Goal: Task Accomplishment & Management: Complete application form

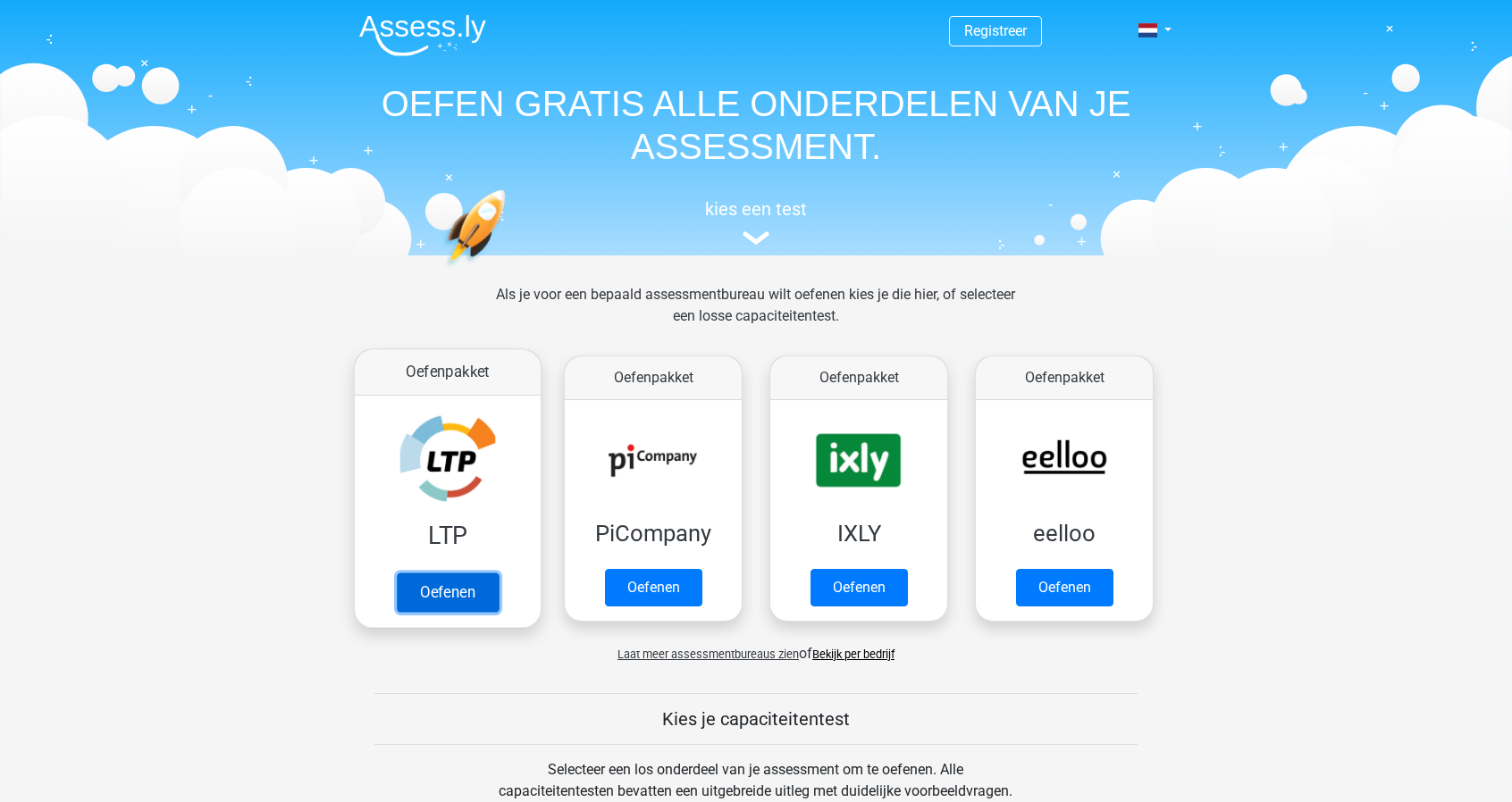
click at [458, 596] on link "Oefenen" at bounding box center [447, 592] width 102 height 40
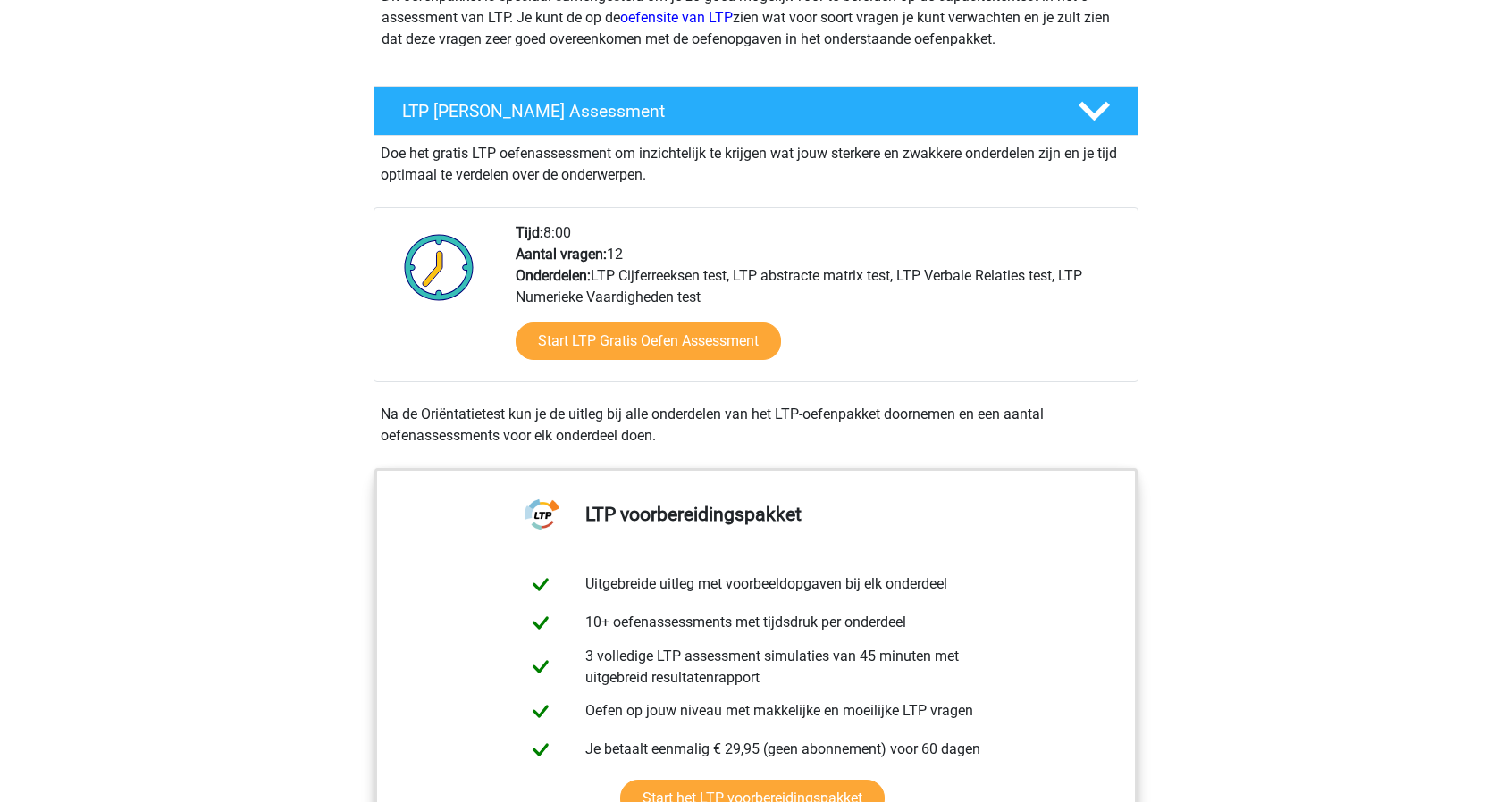
scroll to position [268, 0]
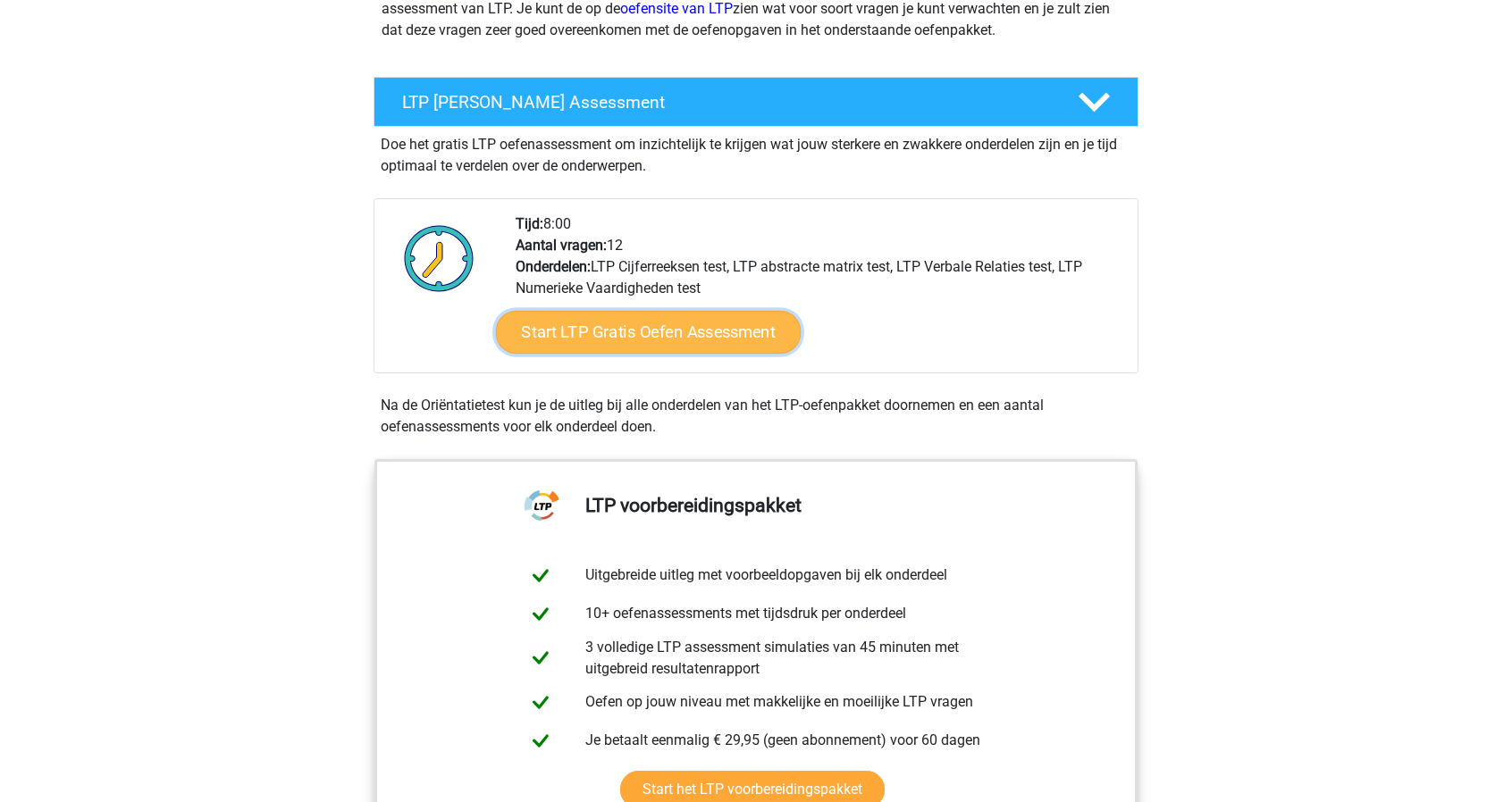
click at [602, 326] on link "Start LTP Gratis Oefen Assessment" at bounding box center [649, 332] width 306 height 43
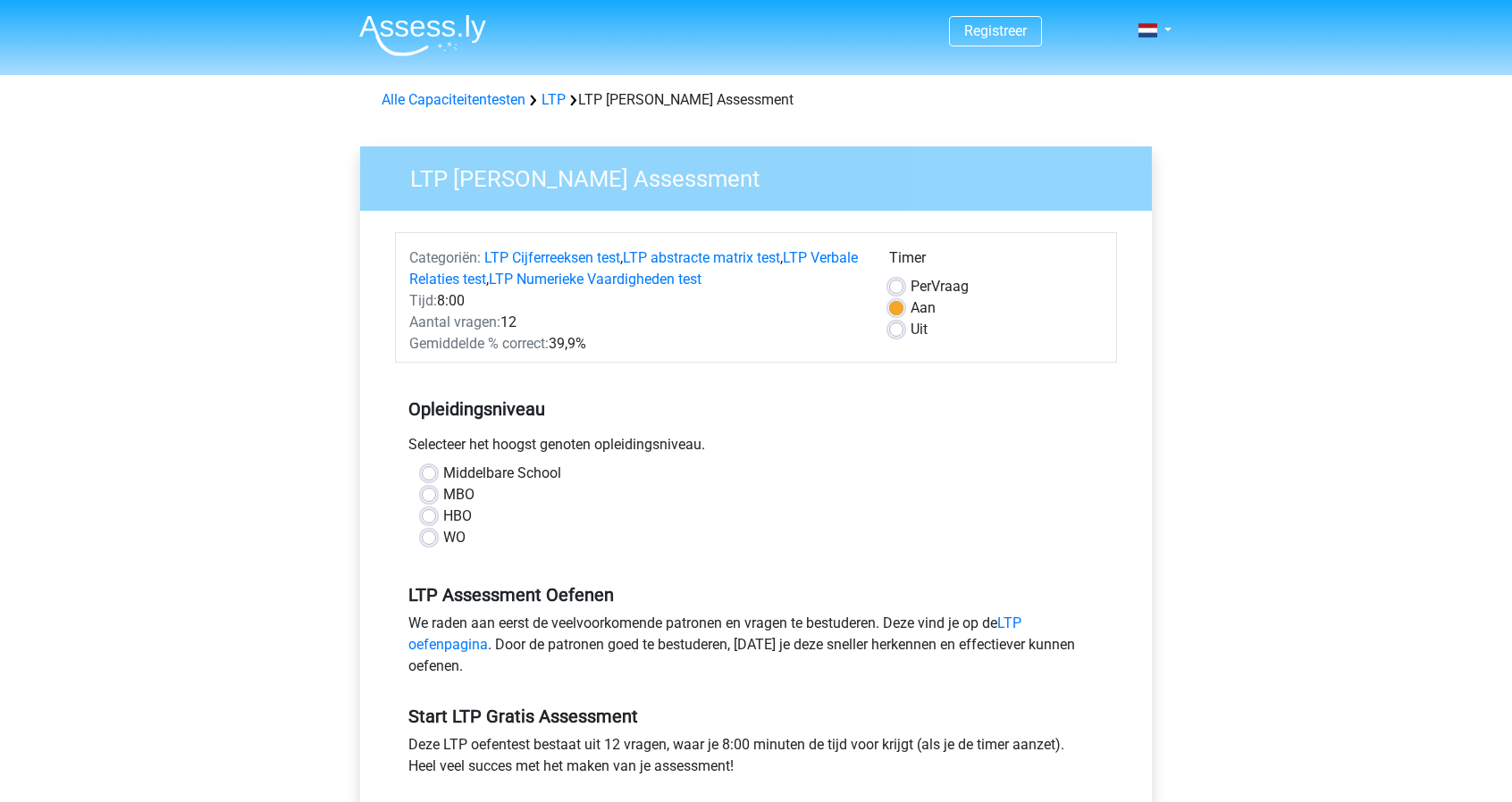
click at [443, 515] on label "HBO" at bounding box center [458, 516] width 28 height 22
click at [430, 515] on input "HBO" at bounding box center [428, 514] width 14 height 18
radio input "true"
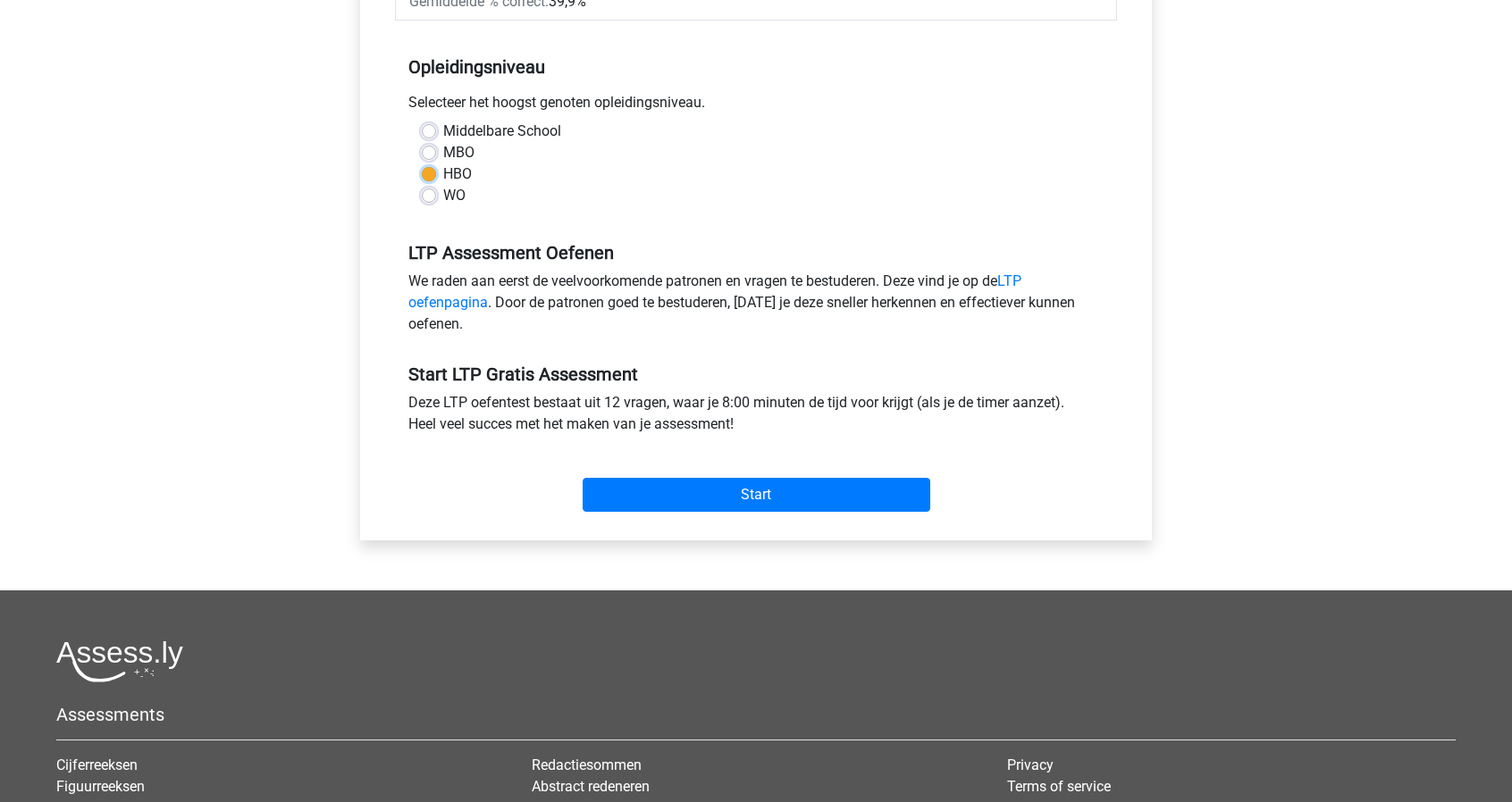
scroll to position [358, 0]
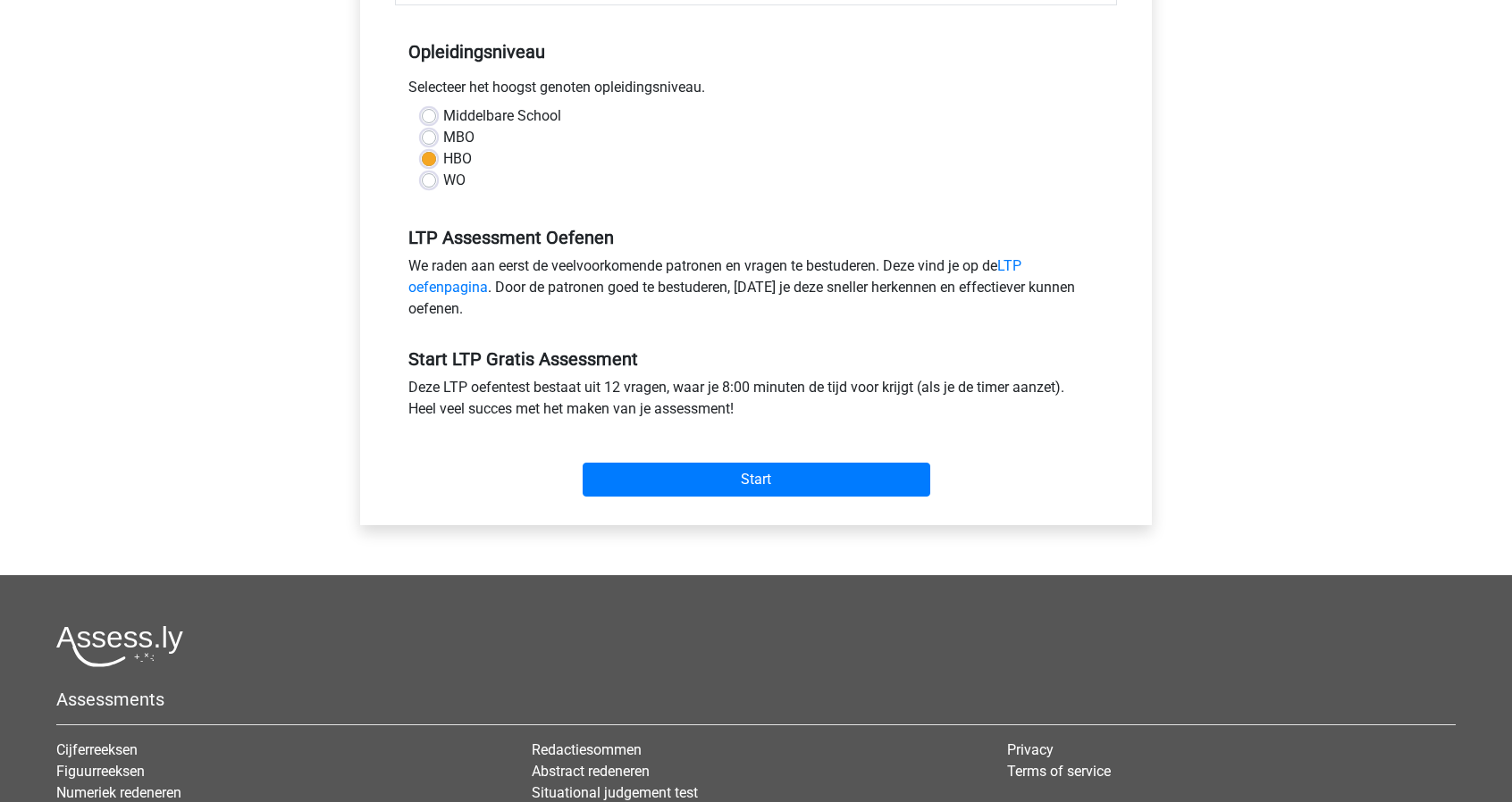
click at [443, 179] on label "WO" at bounding box center [455, 180] width 23 height 22
click at [433, 179] on input "WO" at bounding box center [428, 178] width 14 height 18
radio input "true"
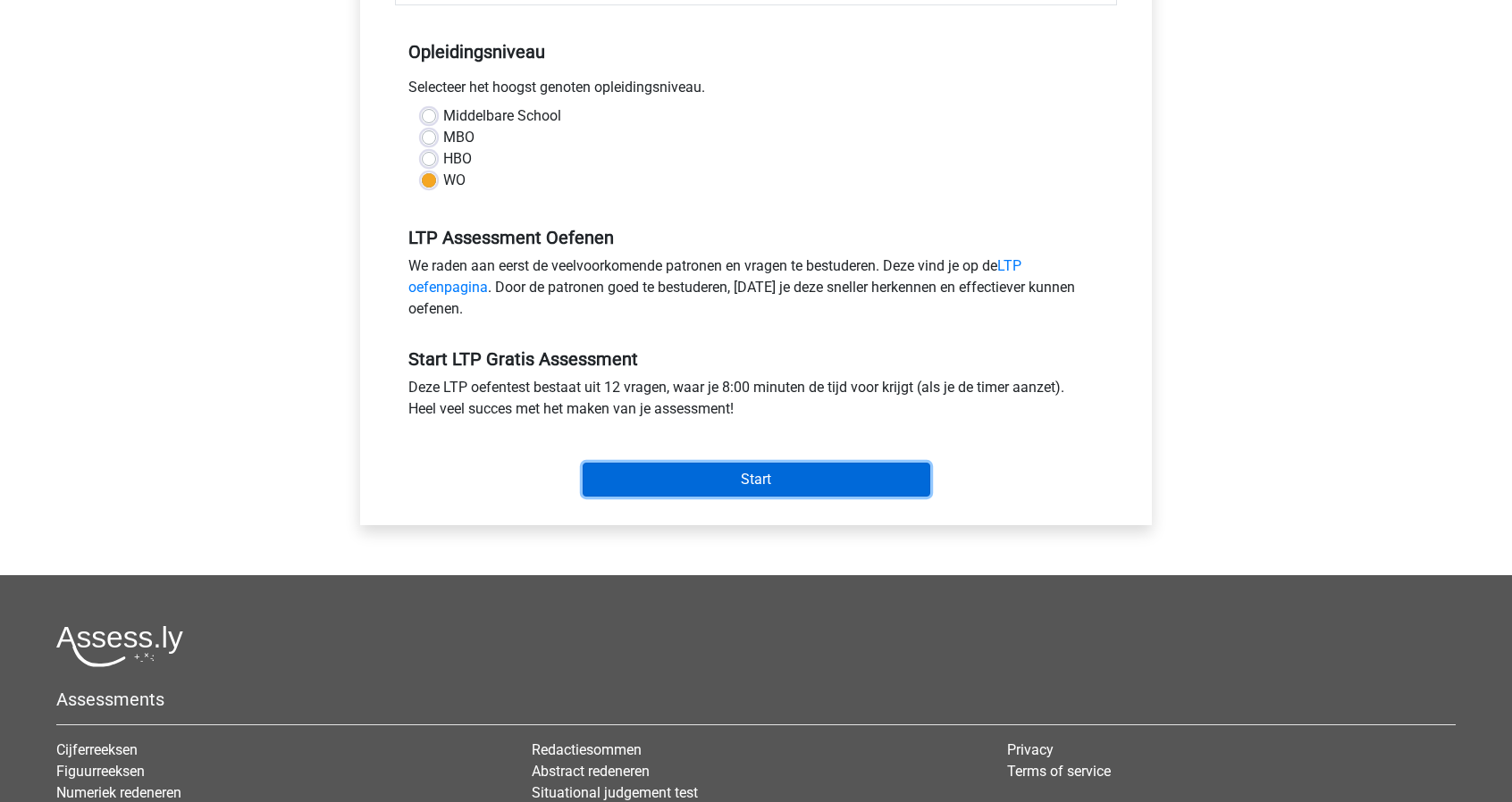
click at [772, 478] on input "Start" at bounding box center [756, 480] width 347 height 34
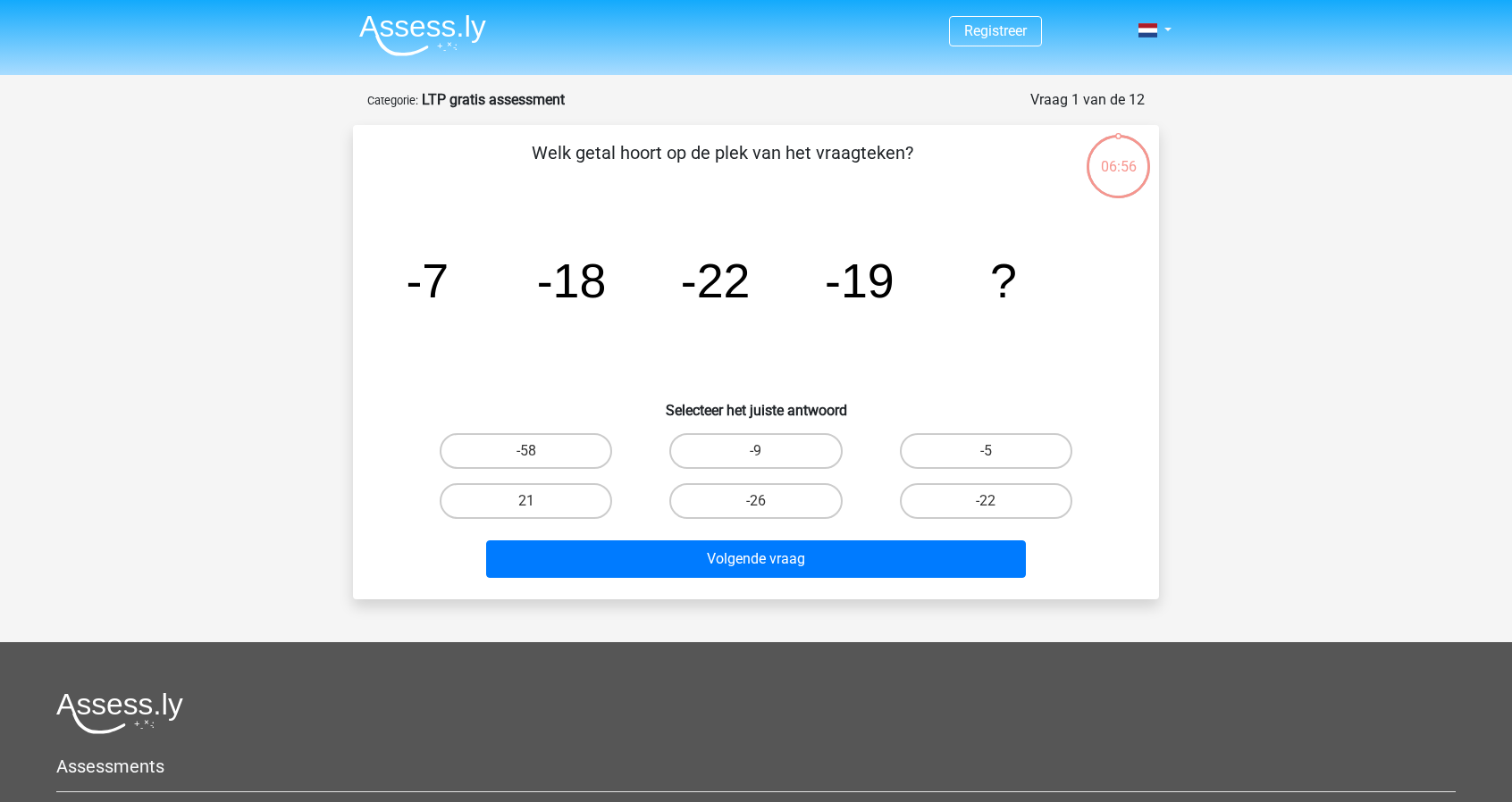
click at [448, 289] on tspan "-18" at bounding box center [427, 281] width 43 height 54
click at [998, 451] on label "-5" at bounding box center [986, 451] width 172 height 36
click at [997, 451] on input "-5" at bounding box center [991, 457] width 11 height 11
radio input "true"
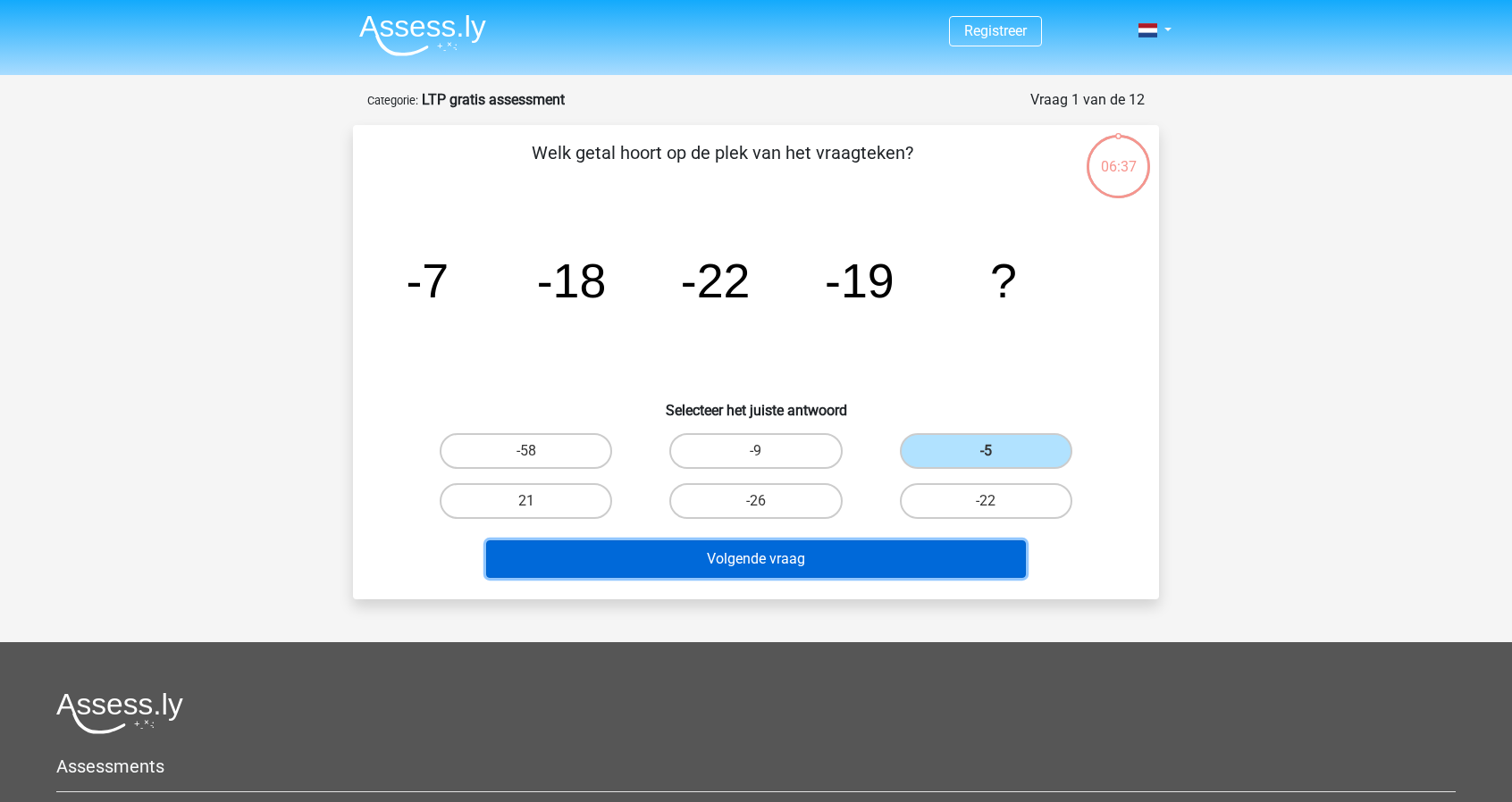
click at [815, 561] on button "Volgende vraag" at bounding box center [756, 559] width 540 height 38
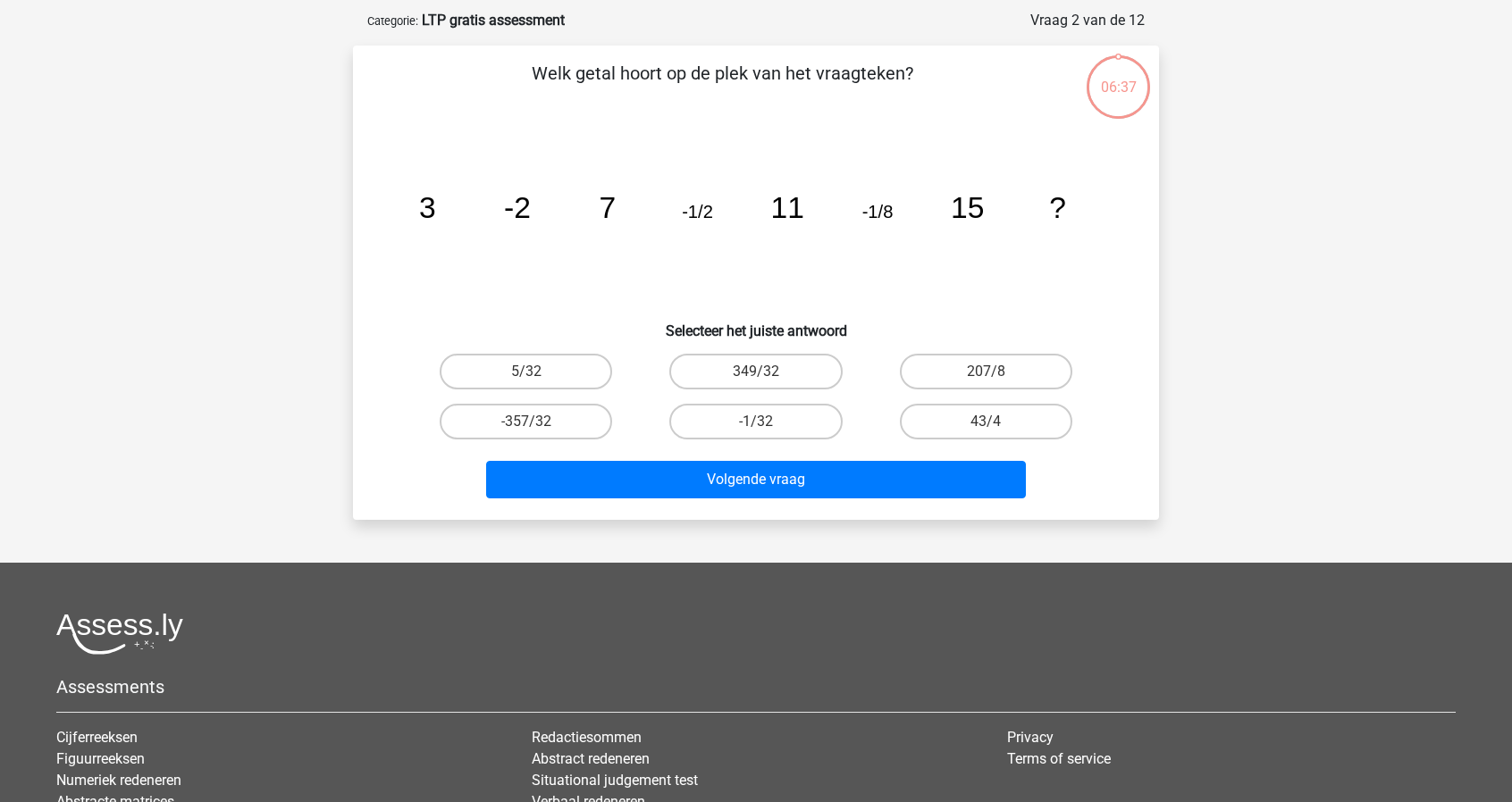
scroll to position [89, 0]
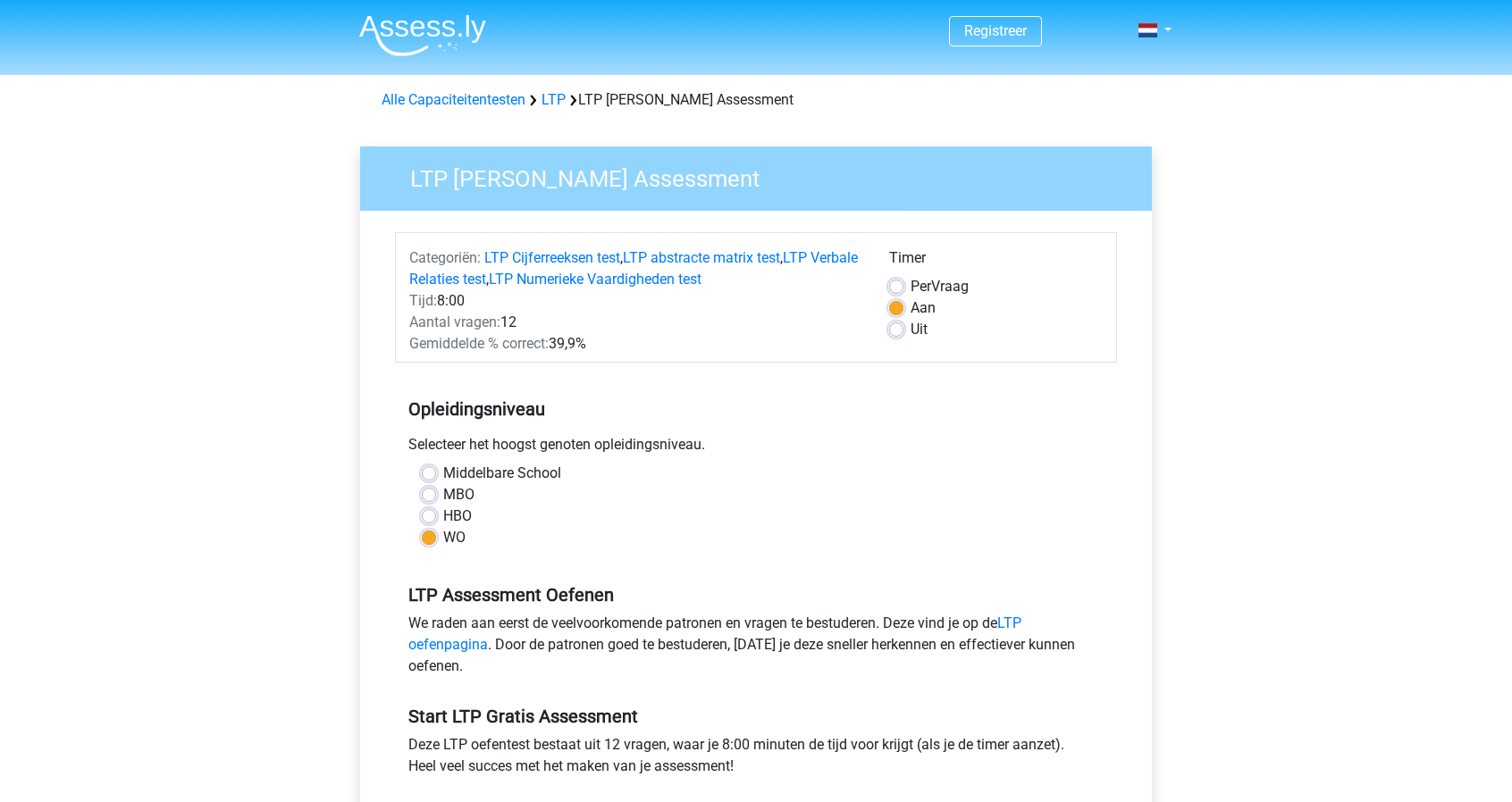
scroll to position [358, 0]
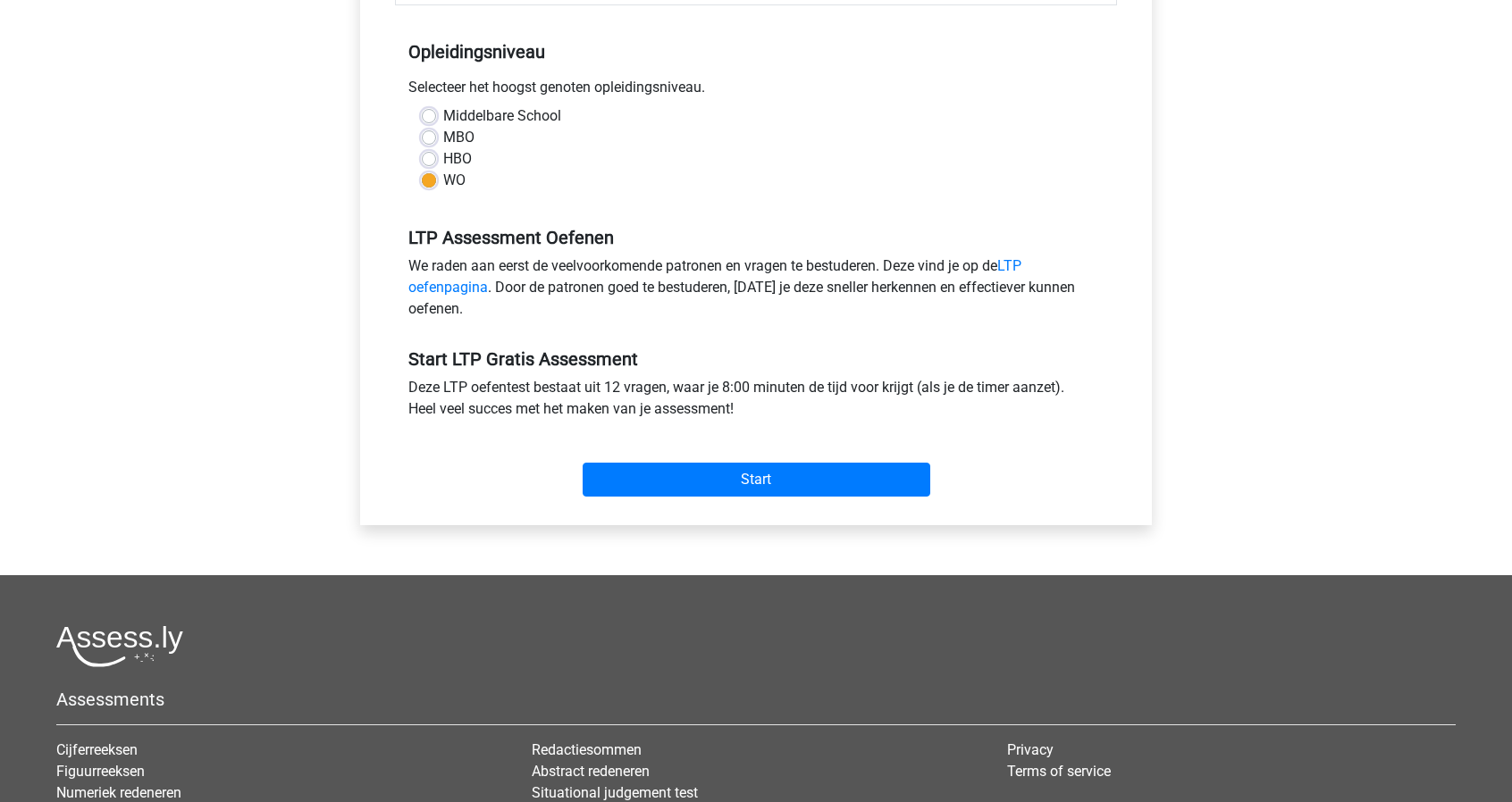
click at [443, 158] on label "HBO" at bounding box center [458, 159] width 28 height 22
click at [431, 158] on input "HBO" at bounding box center [428, 157] width 14 height 18
radio input "true"
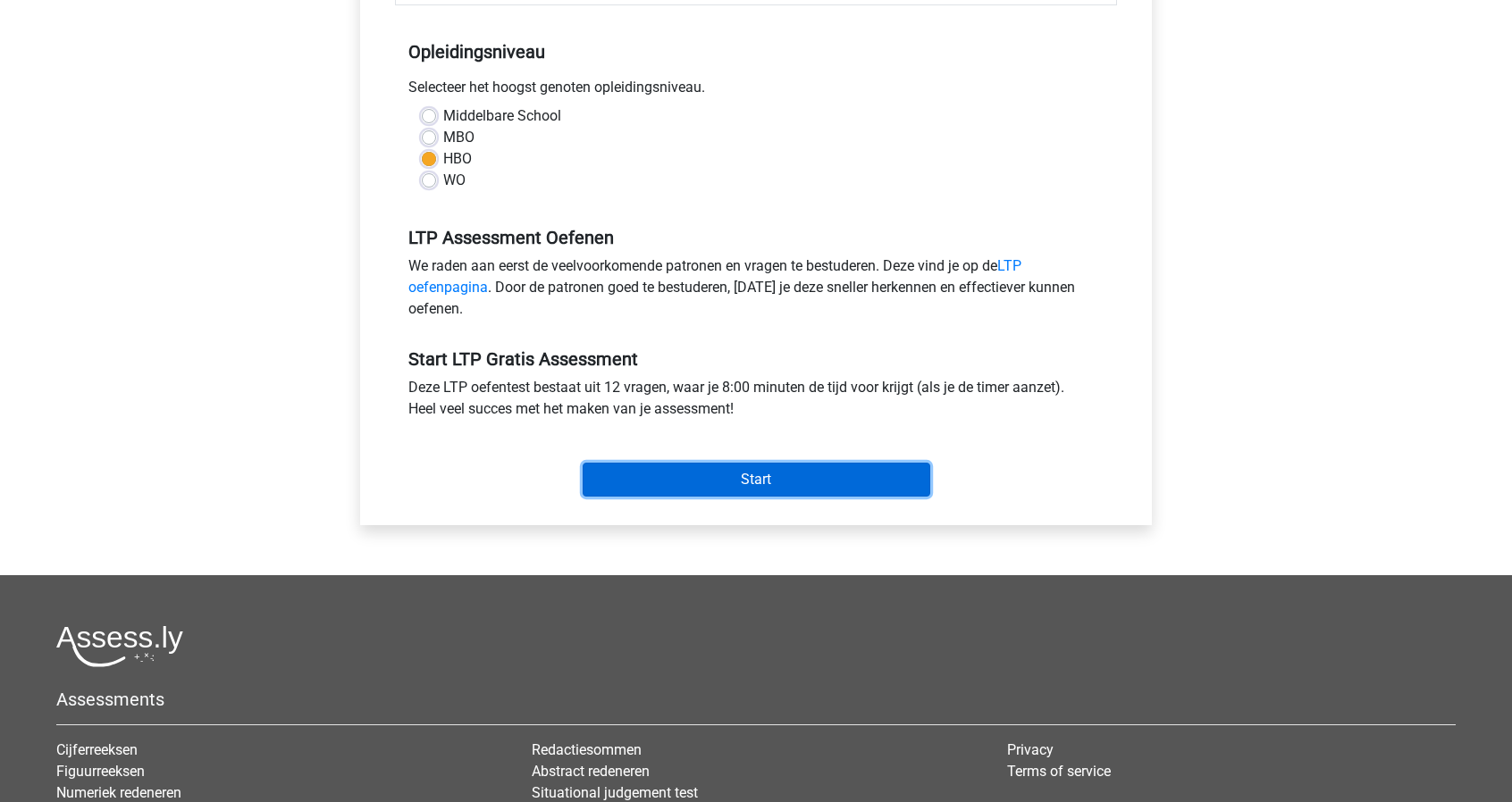
click at [738, 478] on input "Start" at bounding box center [756, 480] width 347 height 34
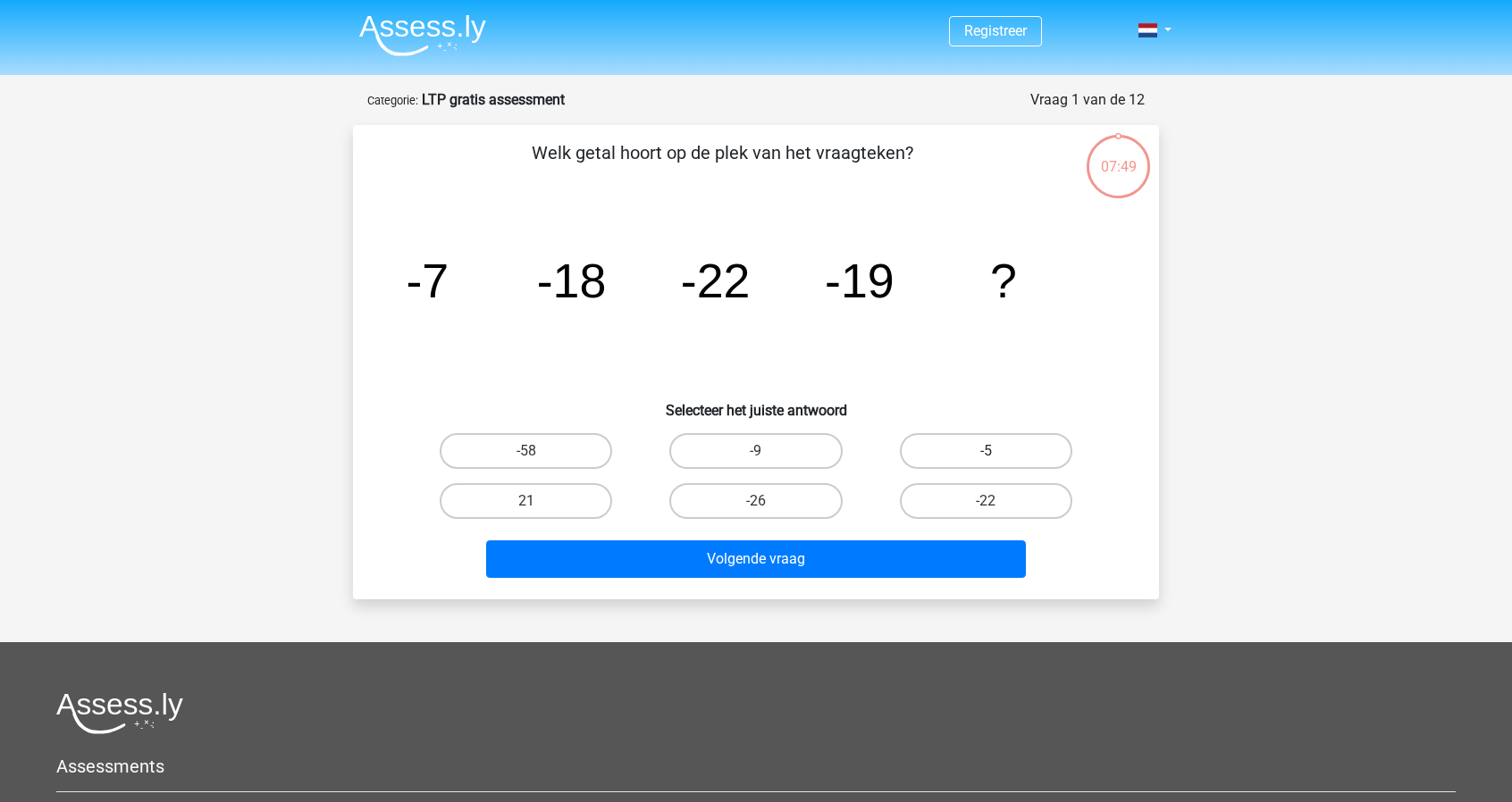
click at [1022, 455] on label "-5" at bounding box center [986, 451] width 172 height 36
click at [997, 455] on input "-5" at bounding box center [991, 457] width 11 height 11
radio input "true"
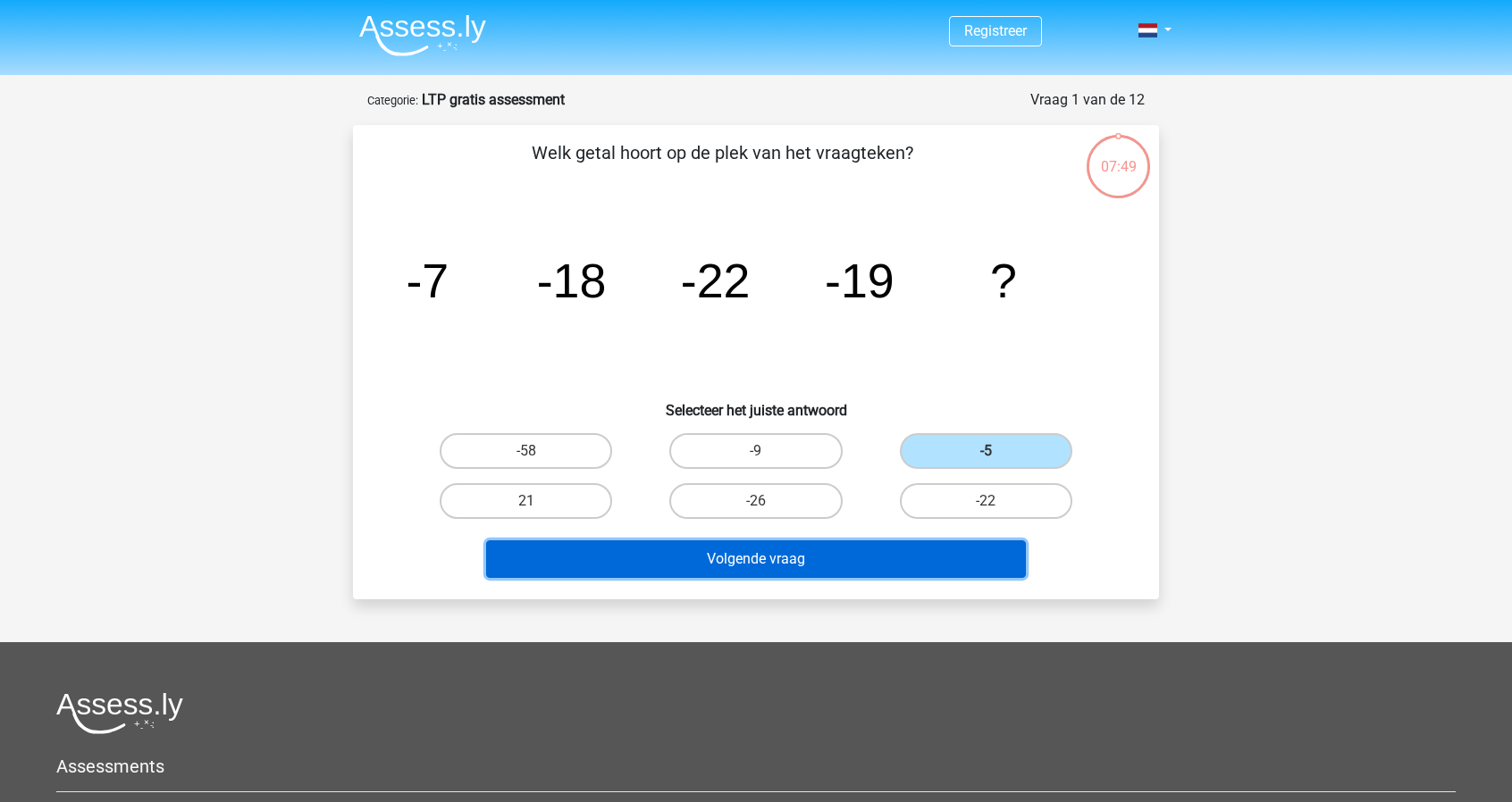
click at [815, 555] on button "Volgende vraag" at bounding box center [756, 559] width 540 height 38
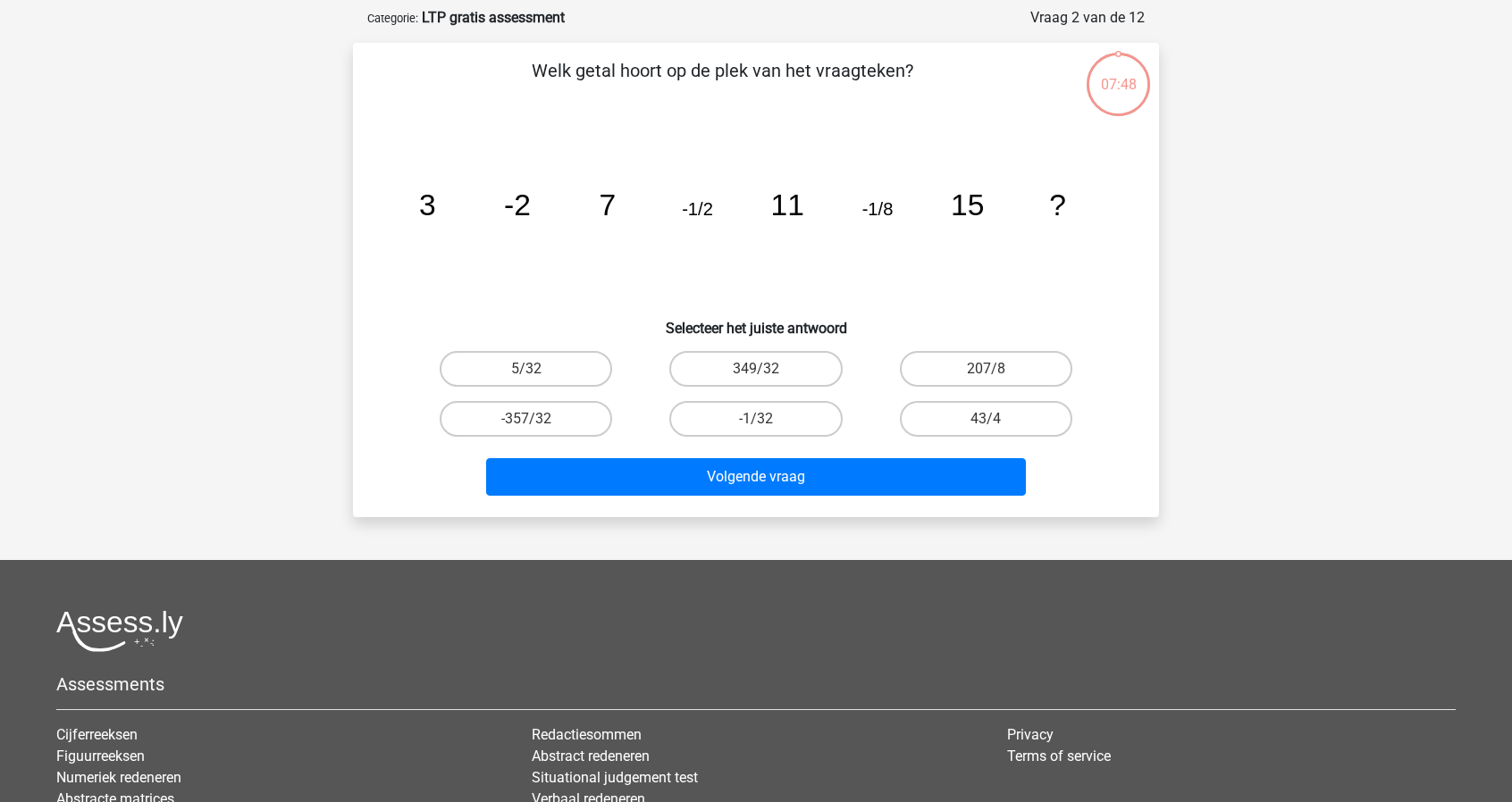
scroll to position [89, 0]
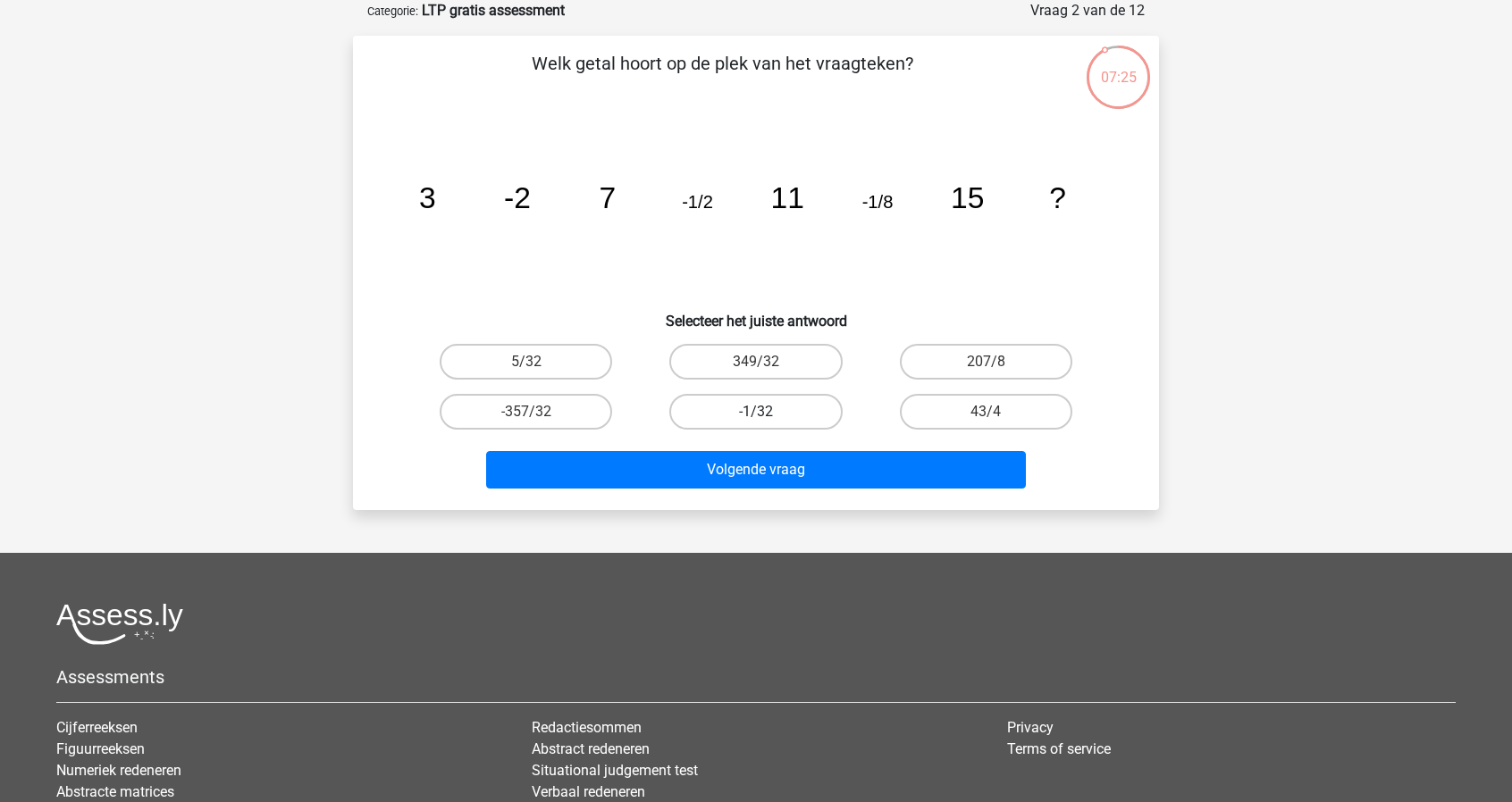
click at [789, 415] on label "-1/32" at bounding box center [755, 412] width 172 height 36
click at [767, 415] on input "-1/32" at bounding box center [762, 418] width 11 height 11
radio input "true"
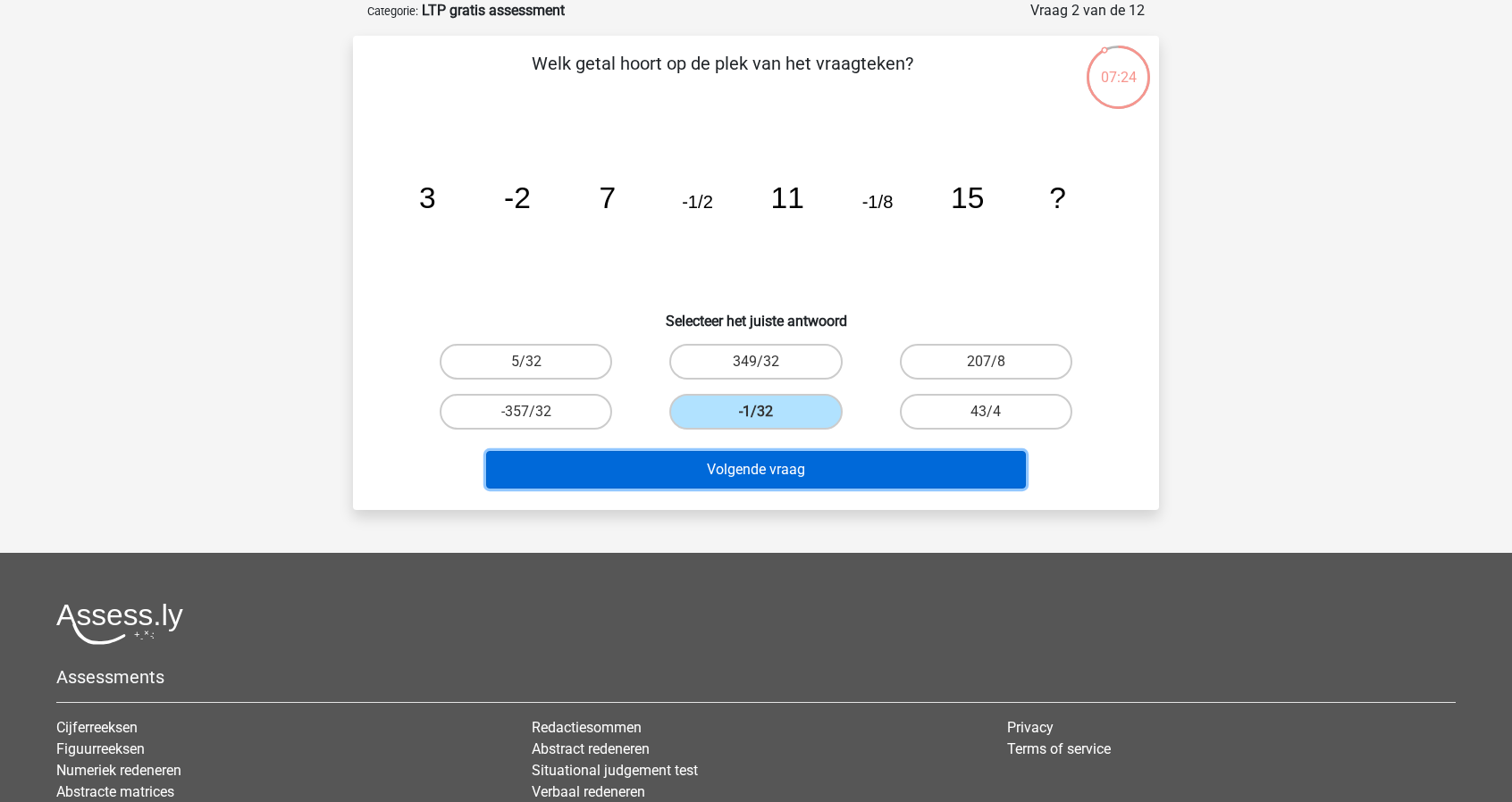
click at [802, 467] on button "Volgende vraag" at bounding box center [756, 470] width 540 height 38
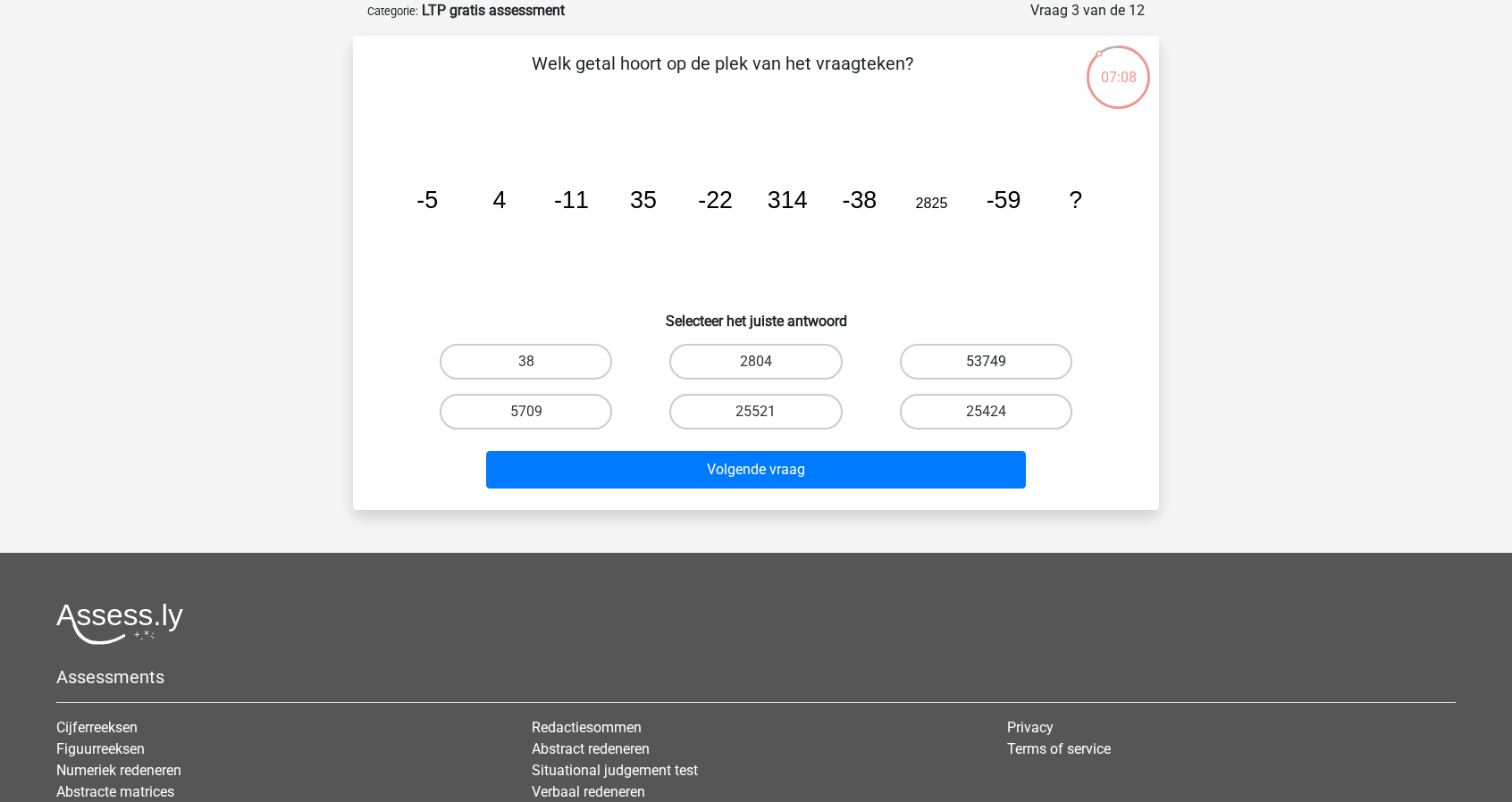
click at [1010, 363] on label "53749" at bounding box center [986, 361] width 172 height 36
click at [997, 363] on input "53749" at bounding box center [991, 367] width 11 height 11
radio input "true"
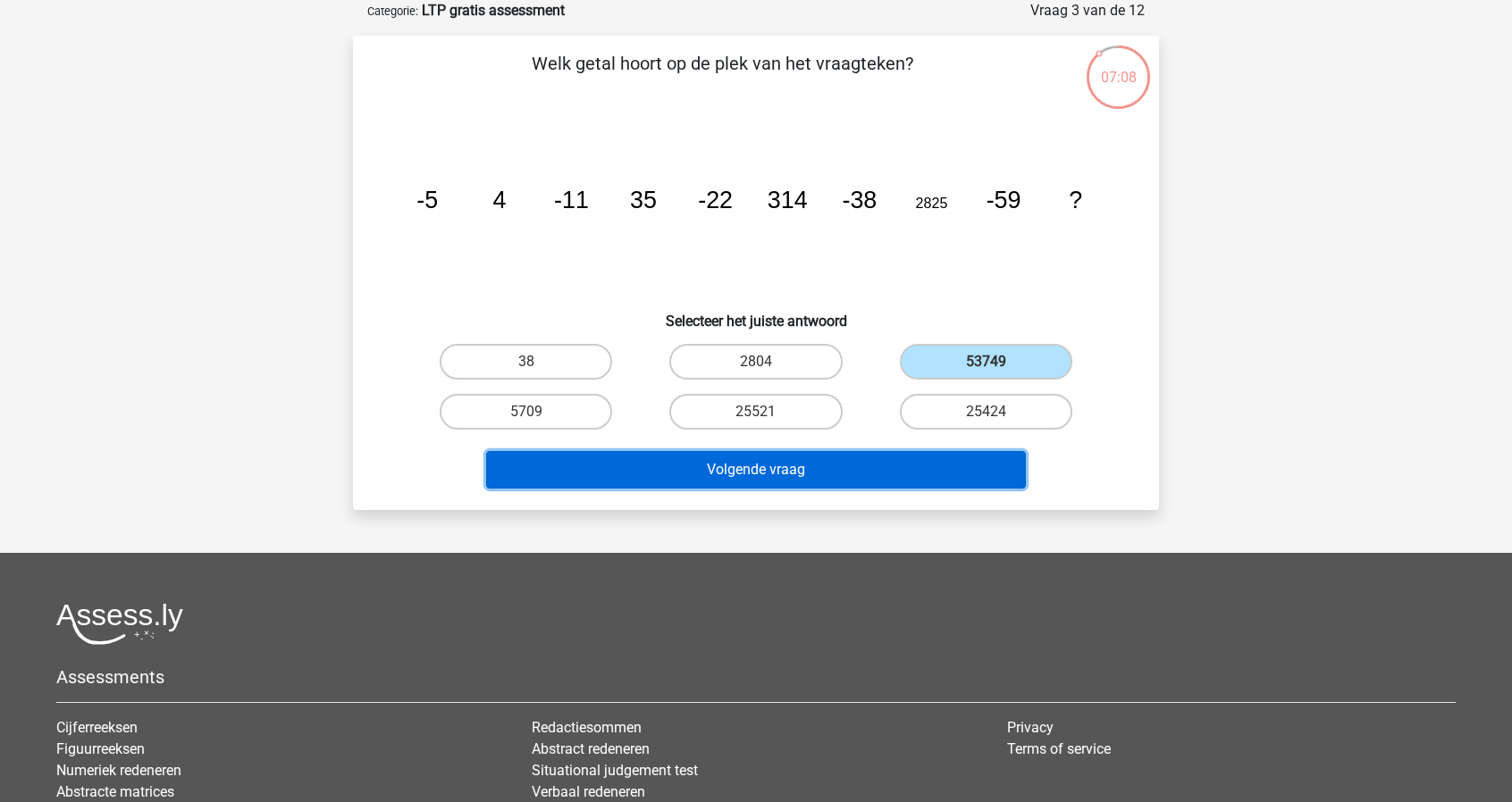
click at [888, 465] on button "Volgende vraag" at bounding box center [756, 470] width 540 height 38
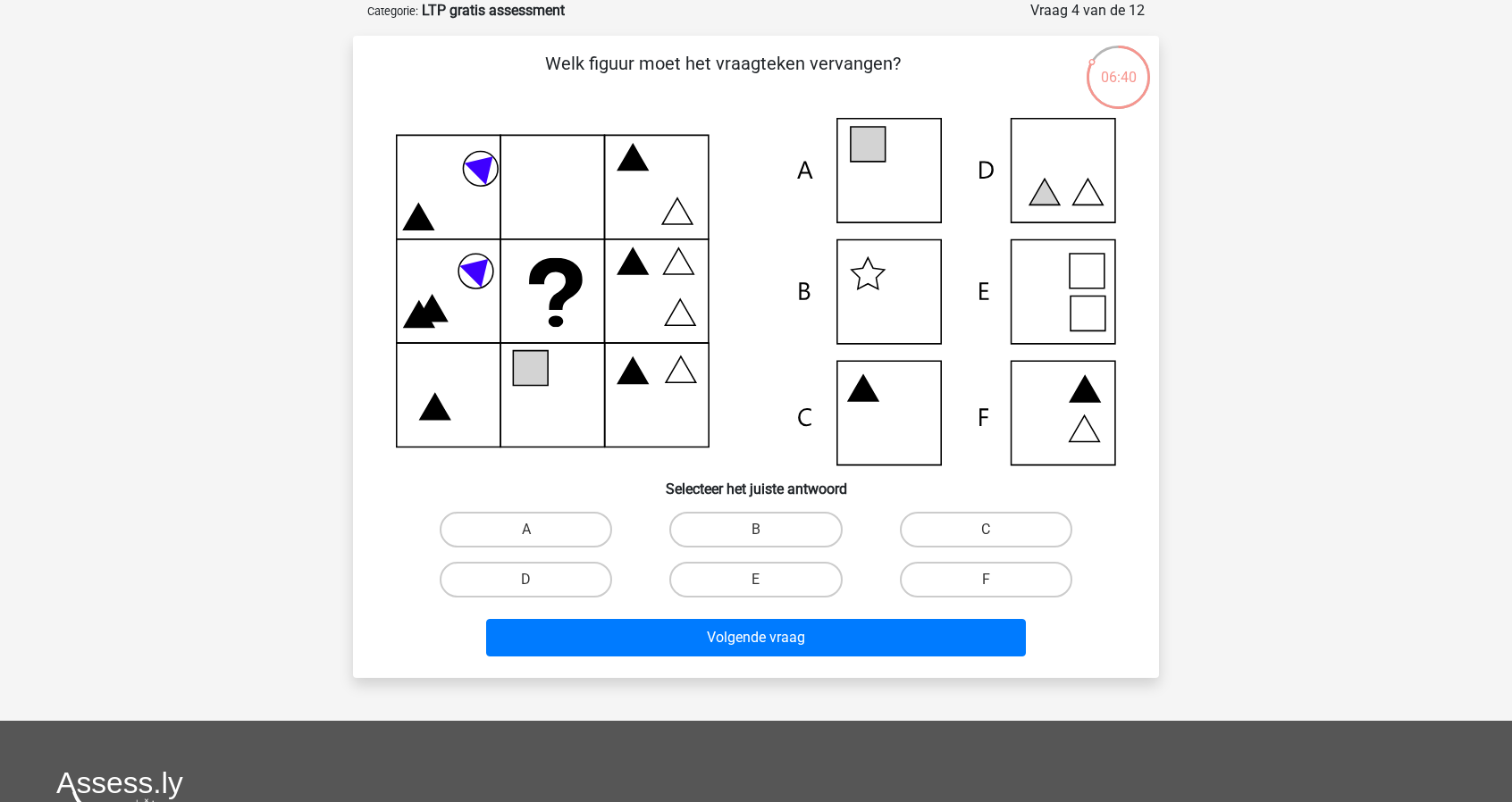
click at [1082, 407] on icon at bounding box center [755, 291] width 720 height 347
click at [1038, 573] on label "F" at bounding box center [986, 580] width 172 height 36
click at [997, 580] on input "F" at bounding box center [991, 585] width 11 height 11
radio input "true"
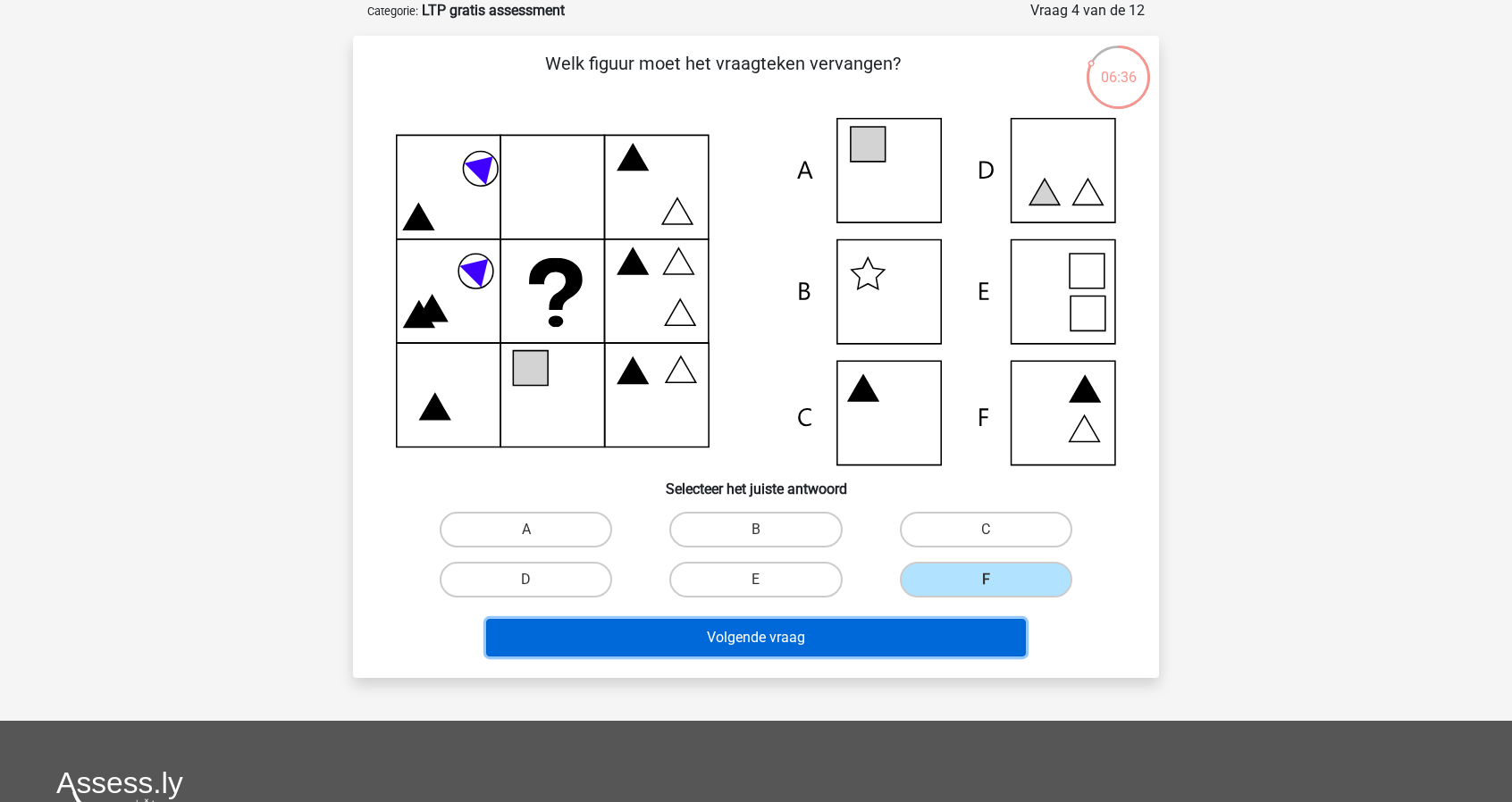
click at [836, 630] on button "Volgende vraag" at bounding box center [756, 638] width 540 height 38
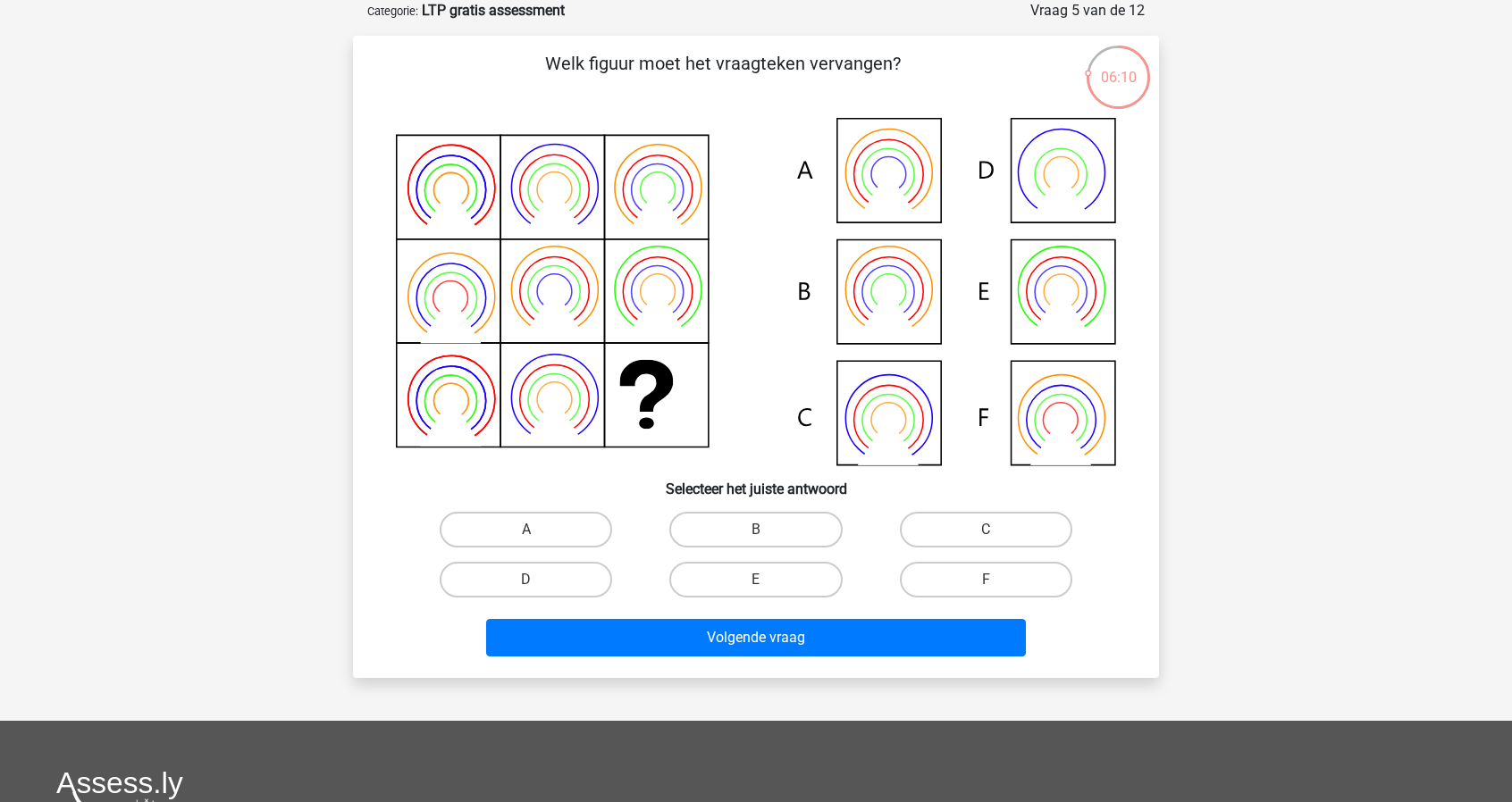
click at [1048, 296] on icon at bounding box center [755, 291] width 720 height 347
click at [745, 581] on label "E" at bounding box center [755, 580] width 172 height 36
click at [756, 581] on input "E" at bounding box center [762, 585] width 11 height 11
radio input "true"
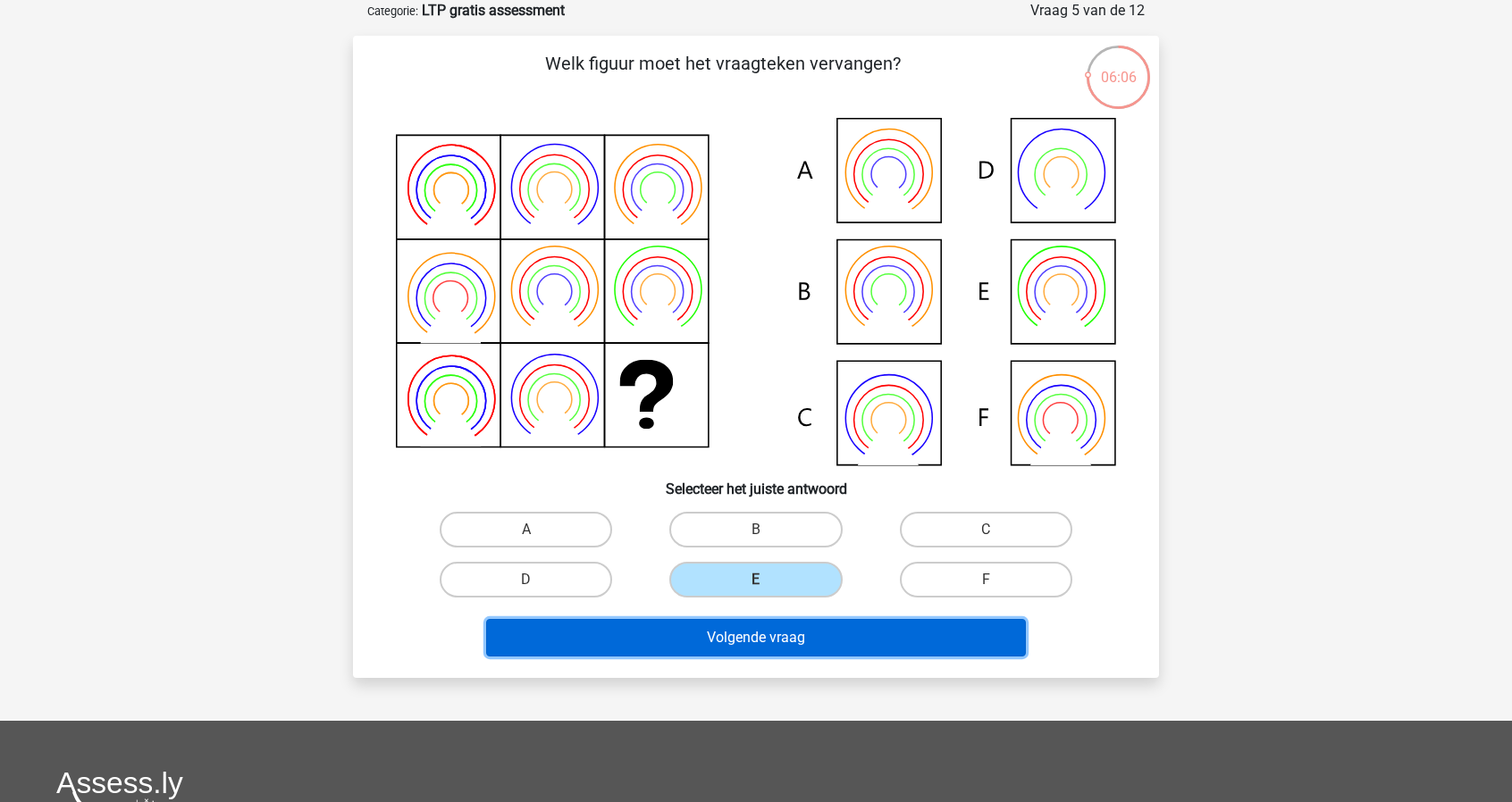
click at [764, 639] on button "Volgende vraag" at bounding box center [756, 638] width 540 height 38
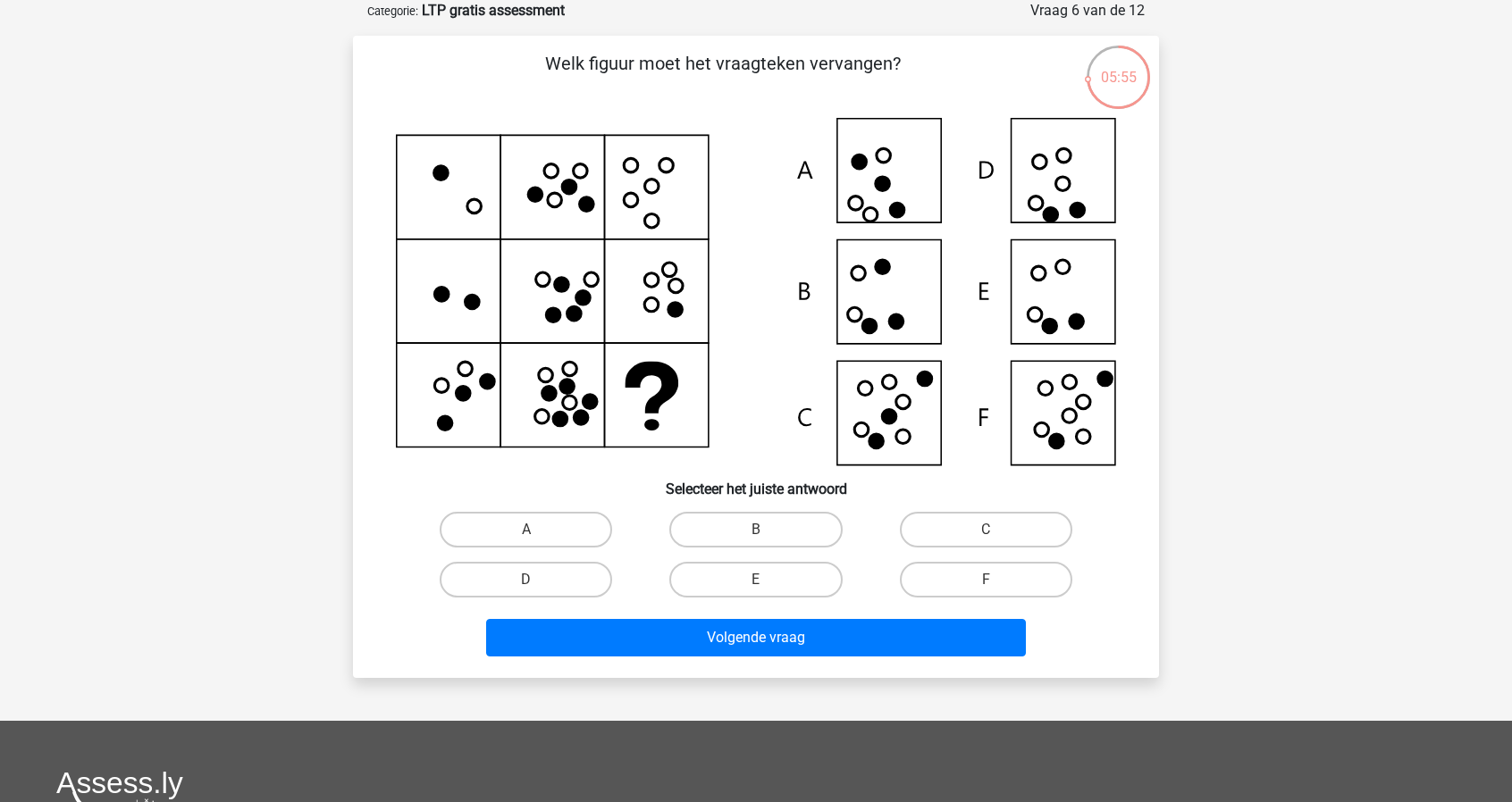
click at [1062, 399] on icon at bounding box center [755, 291] width 720 height 347
click at [984, 585] on label "F" at bounding box center [986, 580] width 172 height 36
click at [986, 585] on input "F" at bounding box center [991, 585] width 11 height 11
radio input "true"
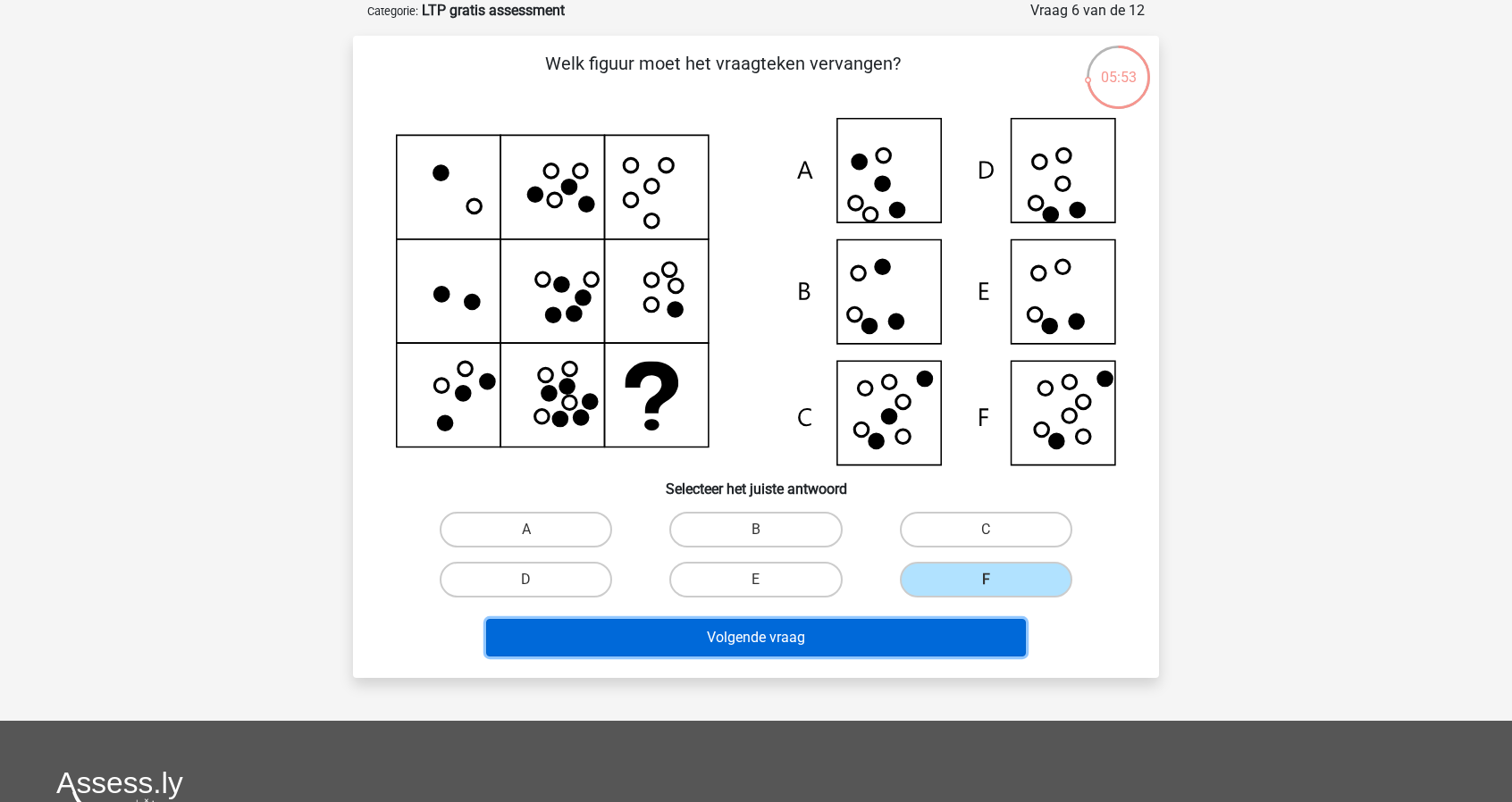
click at [890, 626] on button "Volgende vraag" at bounding box center [756, 638] width 540 height 38
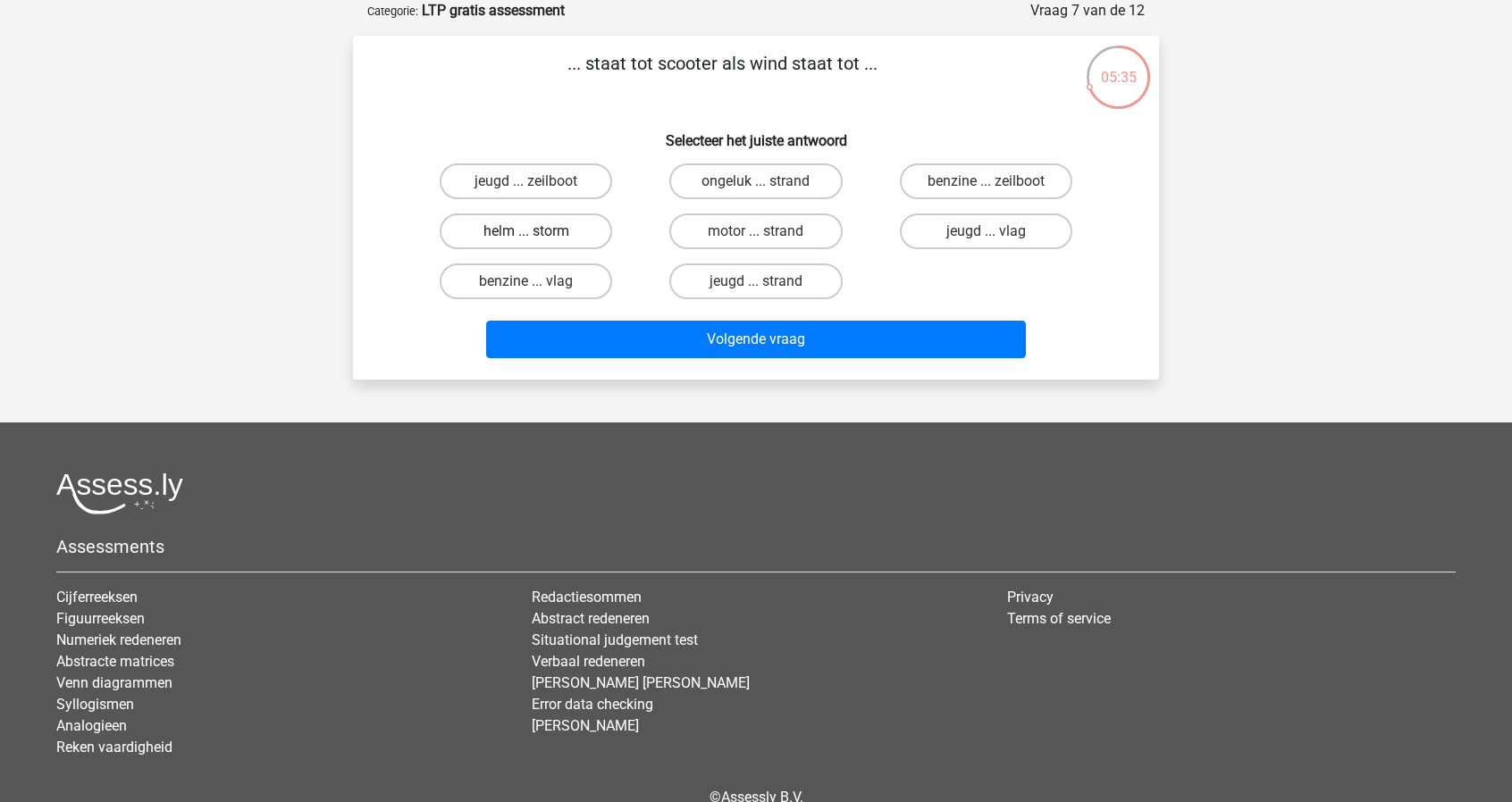
click at [520, 238] on label "helm ... storm" at bounding box center [525, 232] width 172 height 36
click at [526, 238] on input "helm ... storm" at bounding box center [532, 237] width 11 height 11
radio input "true"
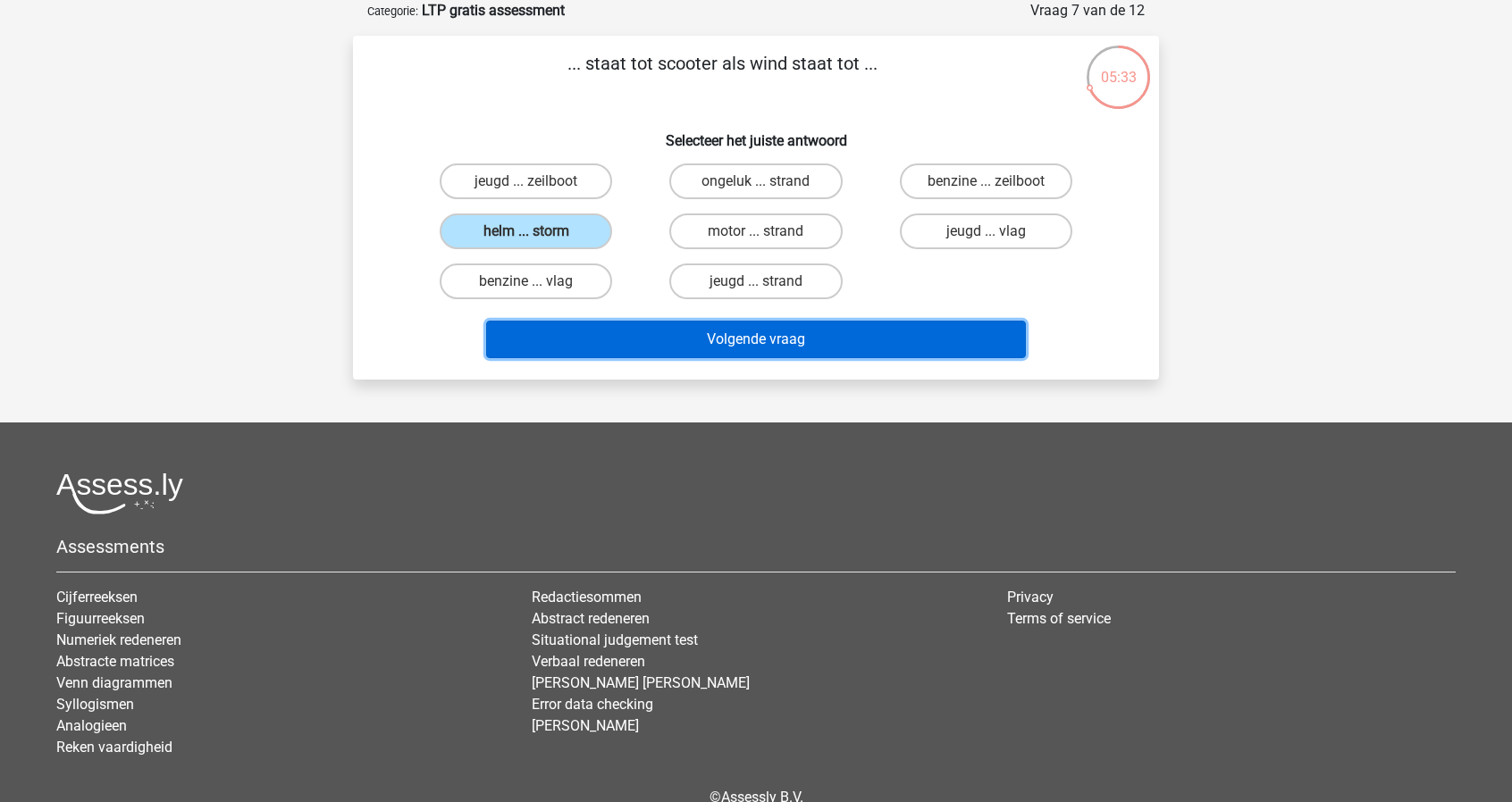
click at [765, 344] on button "Volgende vraag" at bounding box center [756, 340] width 540 height 38
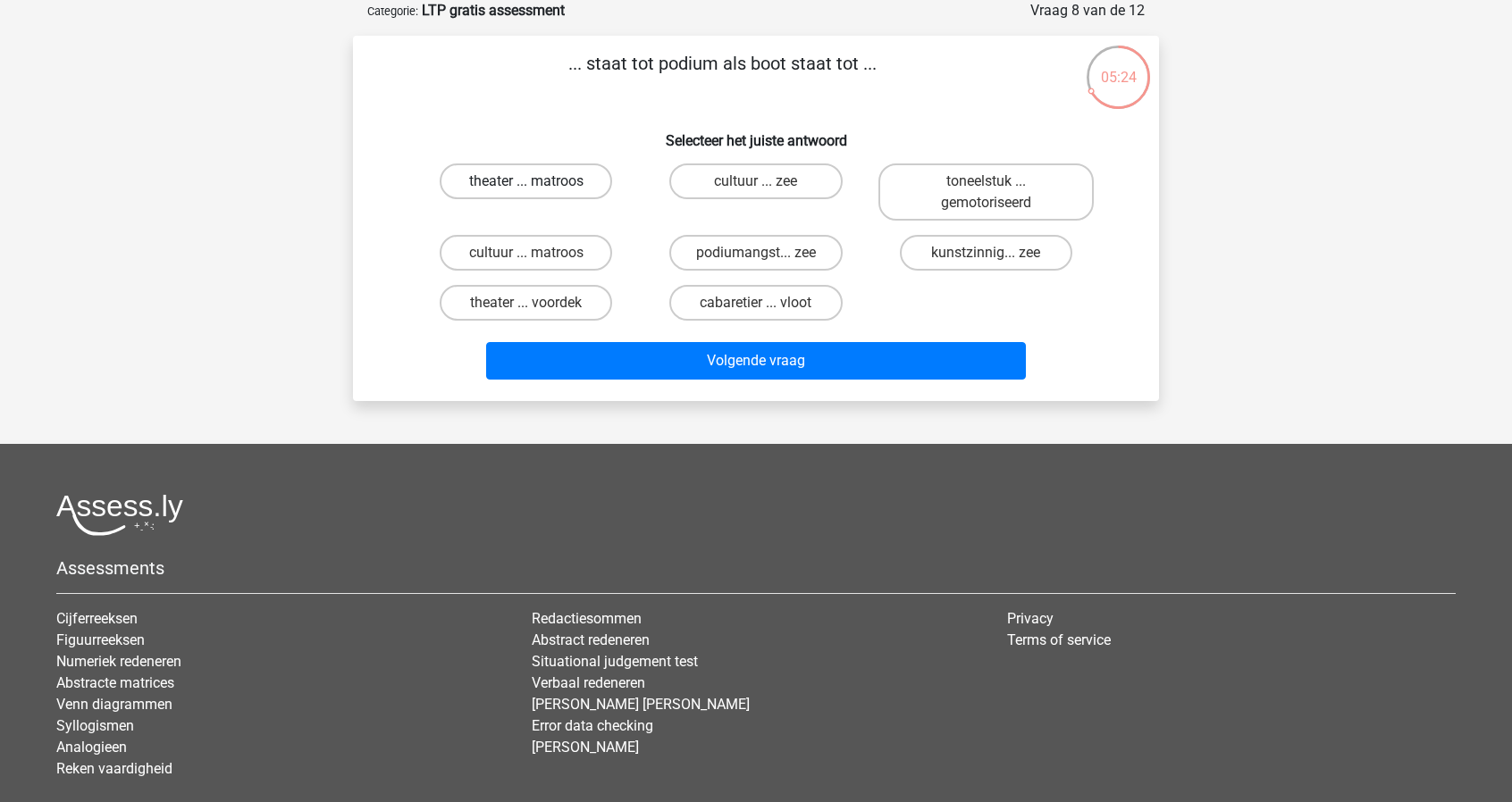
click at [556, 178] on label "theater ... matroos" at bounding box center [525, 182] width 172 height 36
click at [538, 182] on input "theater ... matroos" at bounding box center [532, 187] width 11 height 11
radio input "true"
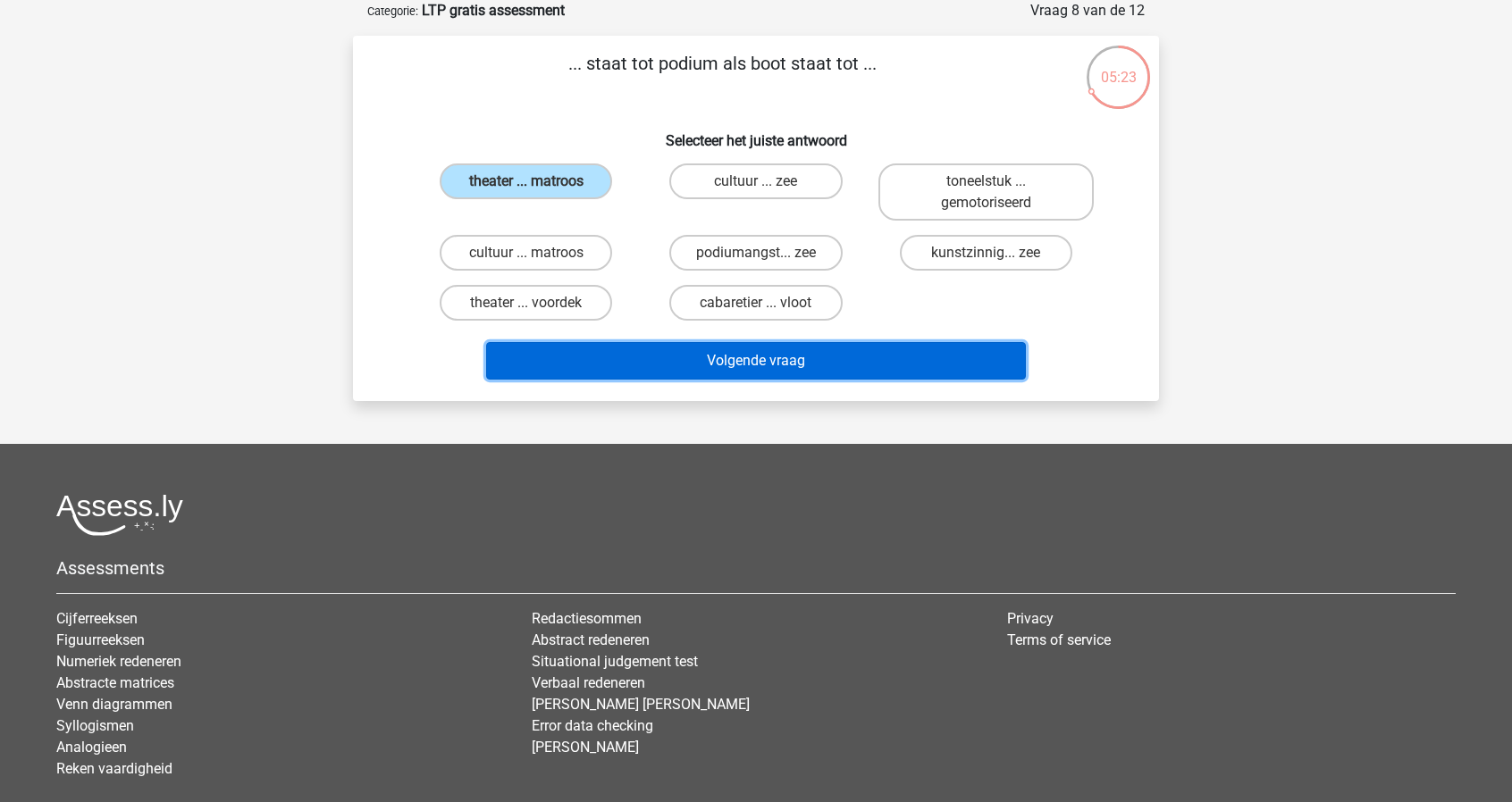
click at [788, 365] on button "Volgende vraag" at bounding box center [756, 361] width 540 height 38
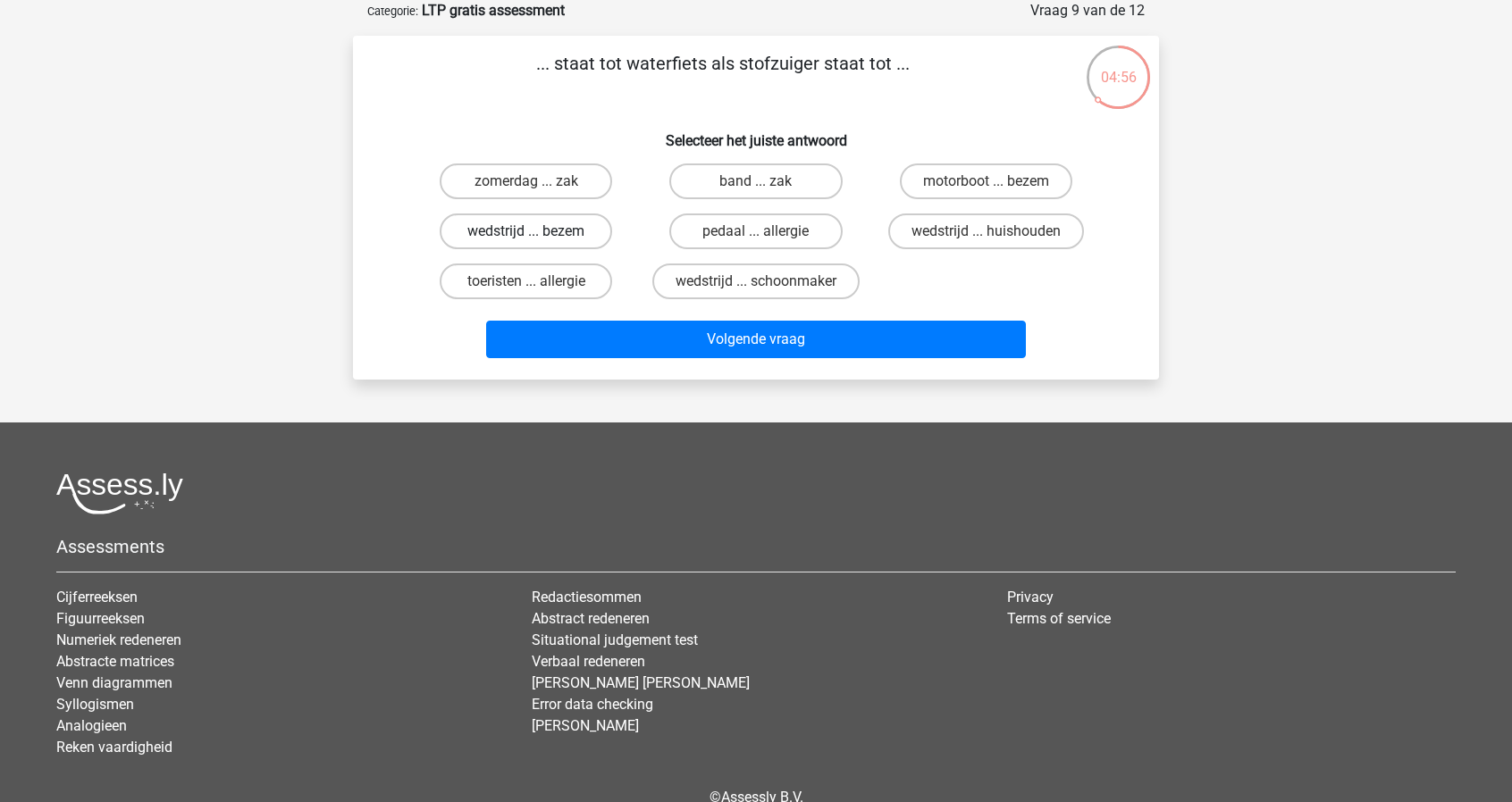
click at [529, 222] on label "wedstrijd ... bezem" at bounding box center [525, 232] width 172 height 36
click at [529, 232] on input "wedstrijd ... bezem" at bounding box center [532, 237] width 11 height 11
radio input "true"
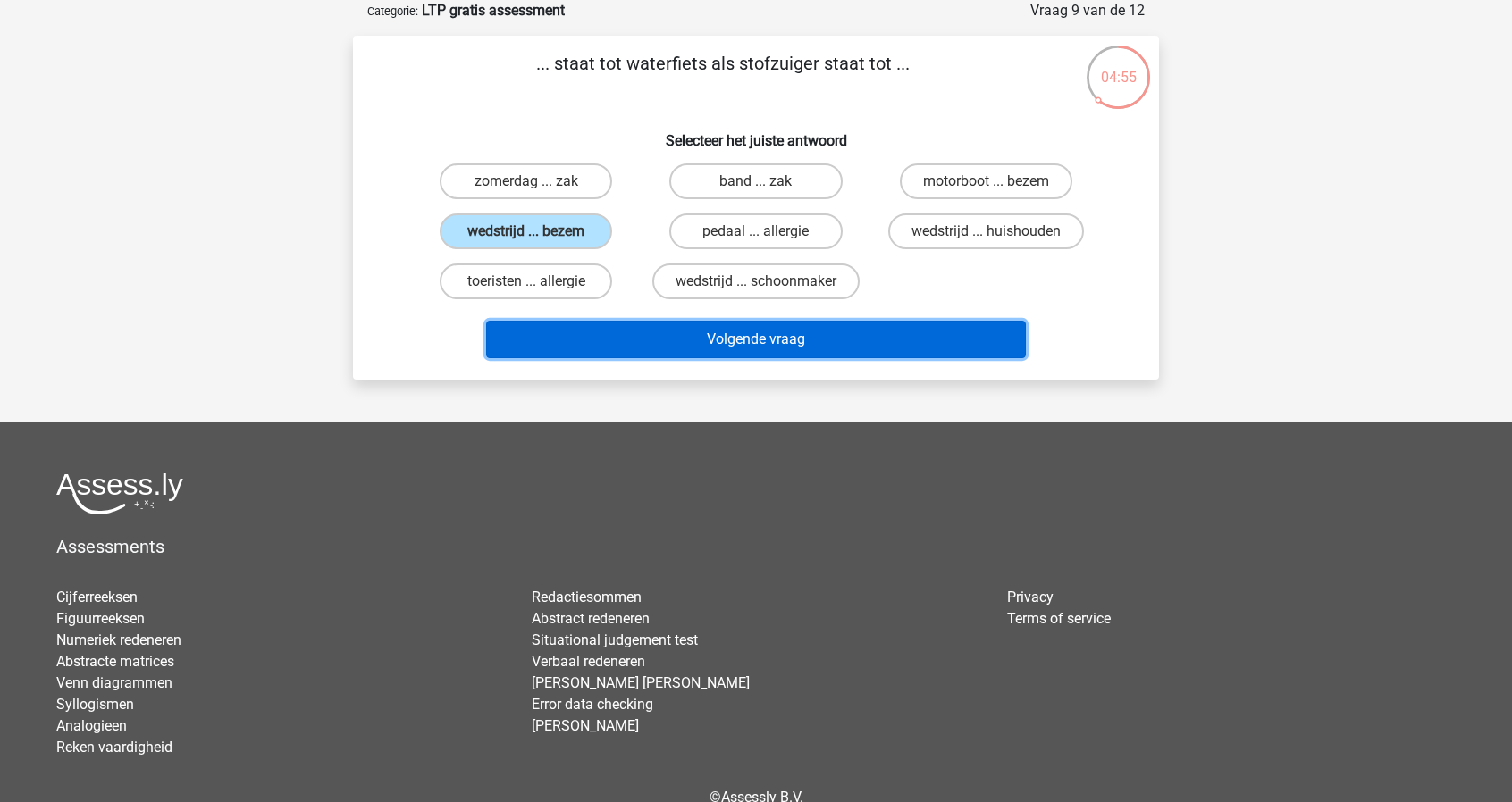
click at [740, 337] on button "Volgende vraag" at bounding box center [756, 340] width 540 height 38
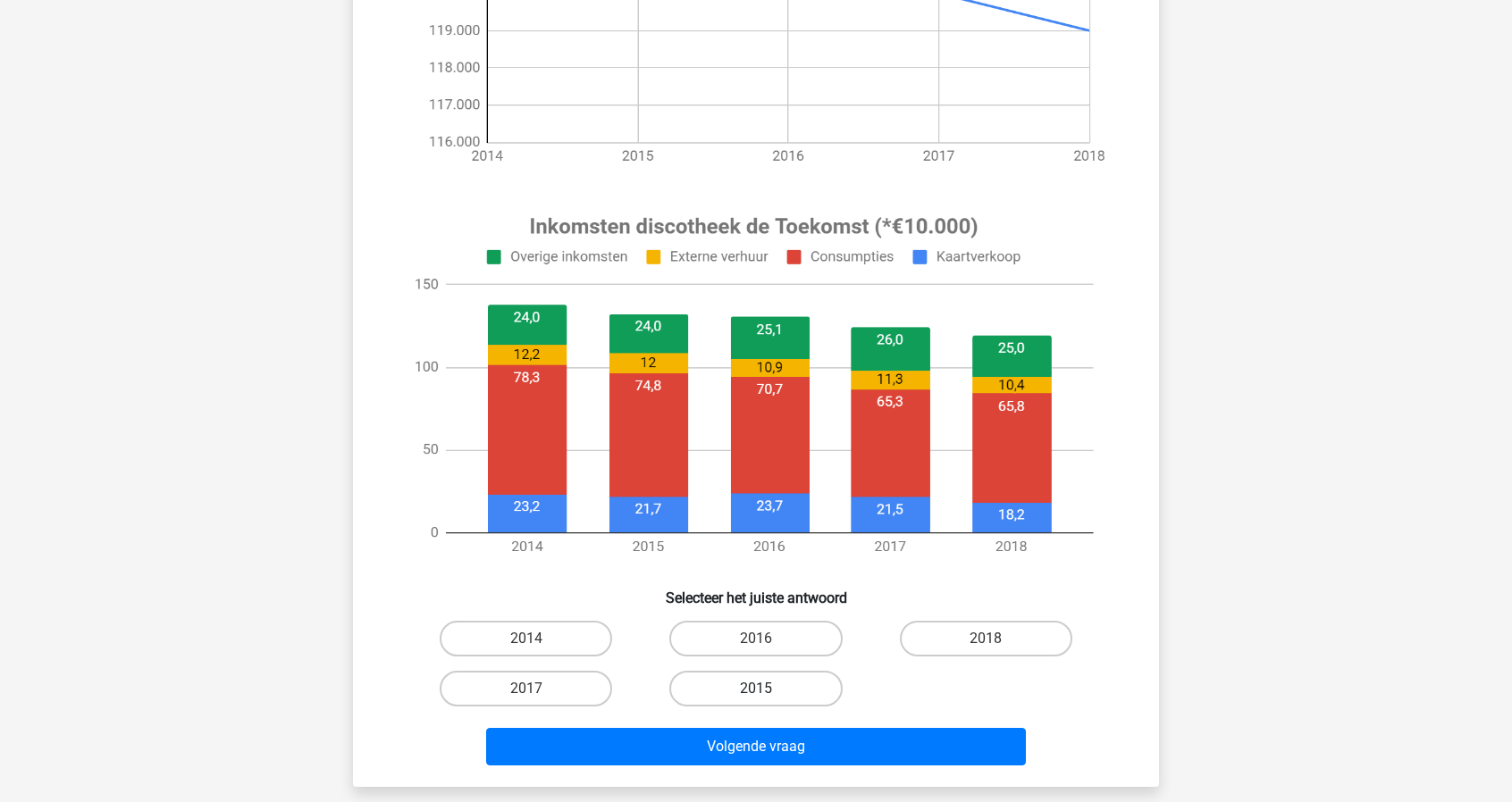
scroll to position [536, 0]
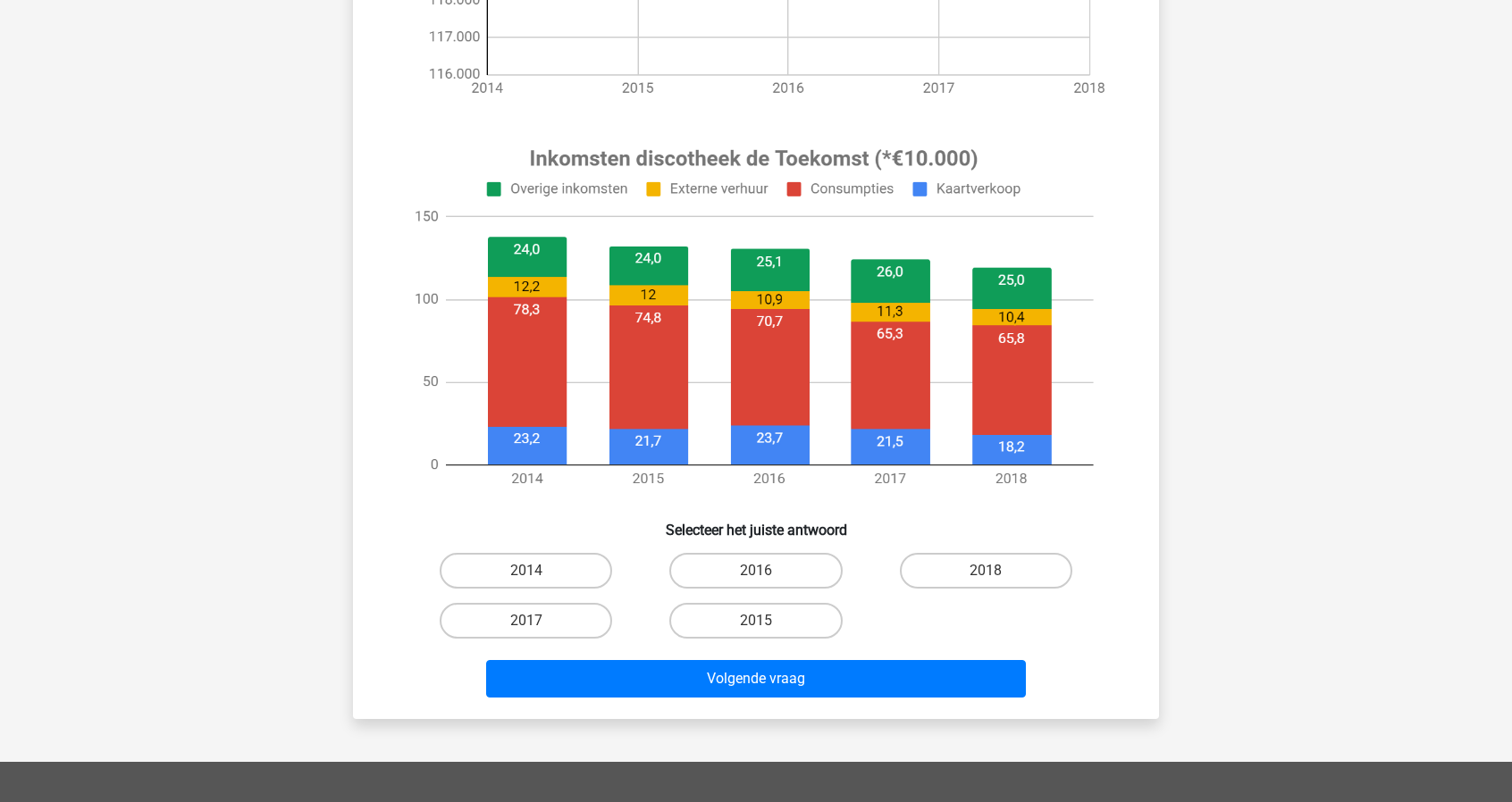
click at [759, 570] on input "2016" at bounding box center [762, 576] width 11 height 11
radio input "true"
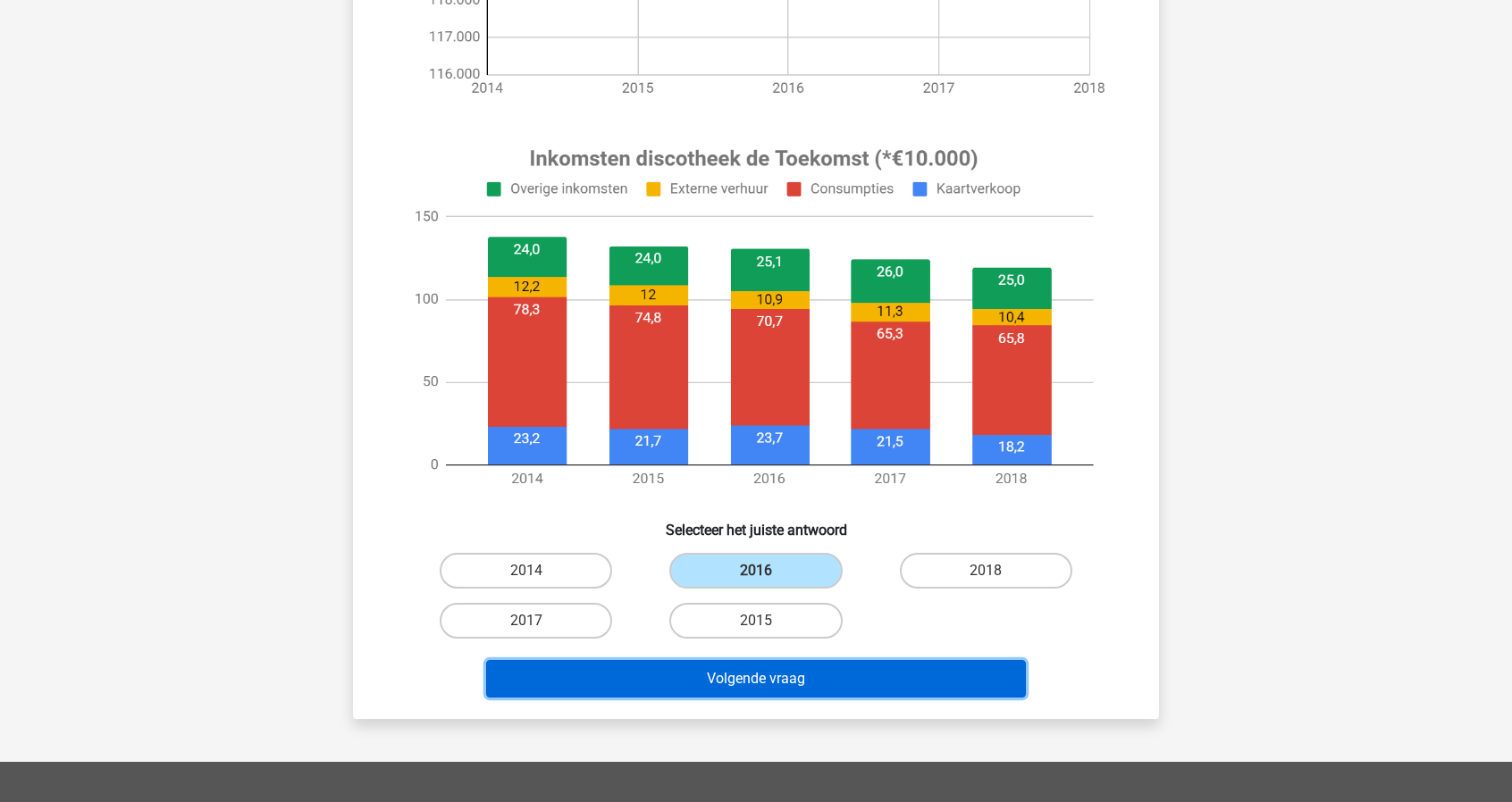
click at [761, 677] on button "Volgende vraag" at bounding box center [756, 679] width 540 height 38
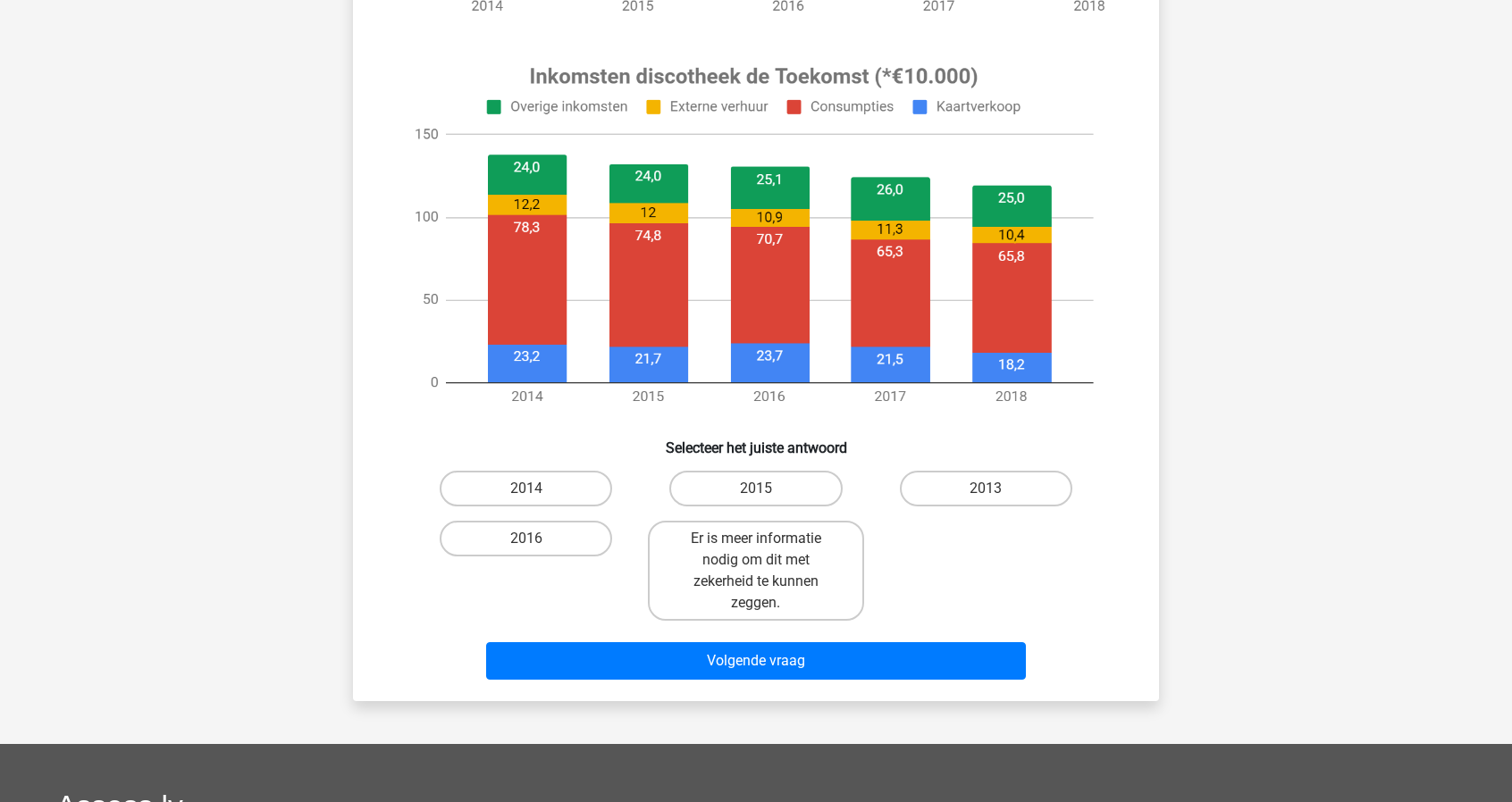
scroll to position [625, 0]
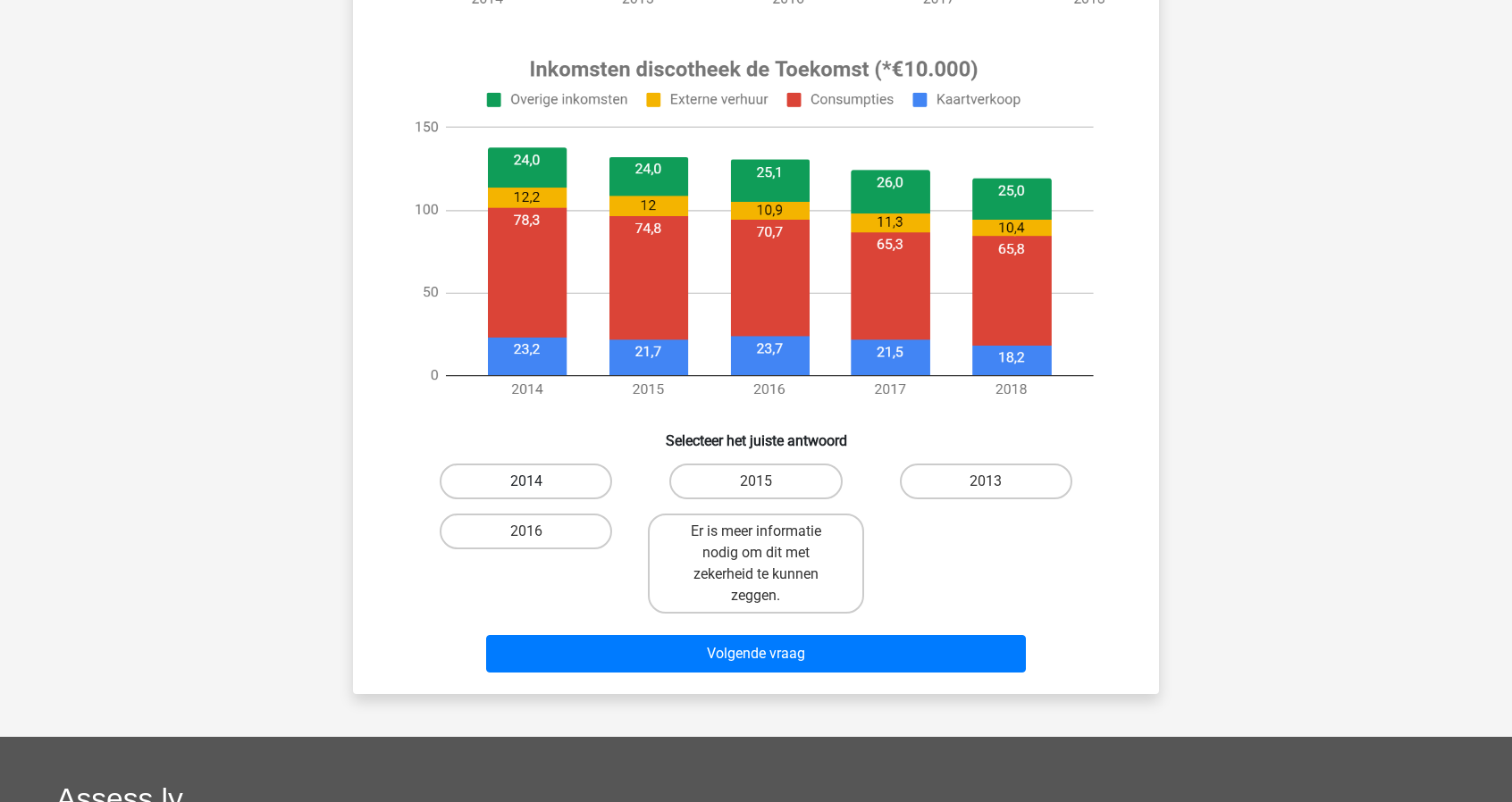
click at [547, 476] on label "2014" at bounding box center [525, 482] width 172 height 36
click at [538, 482] on input "2014" at bounding box center [532, 488] width 11 height 11
radio input "true"
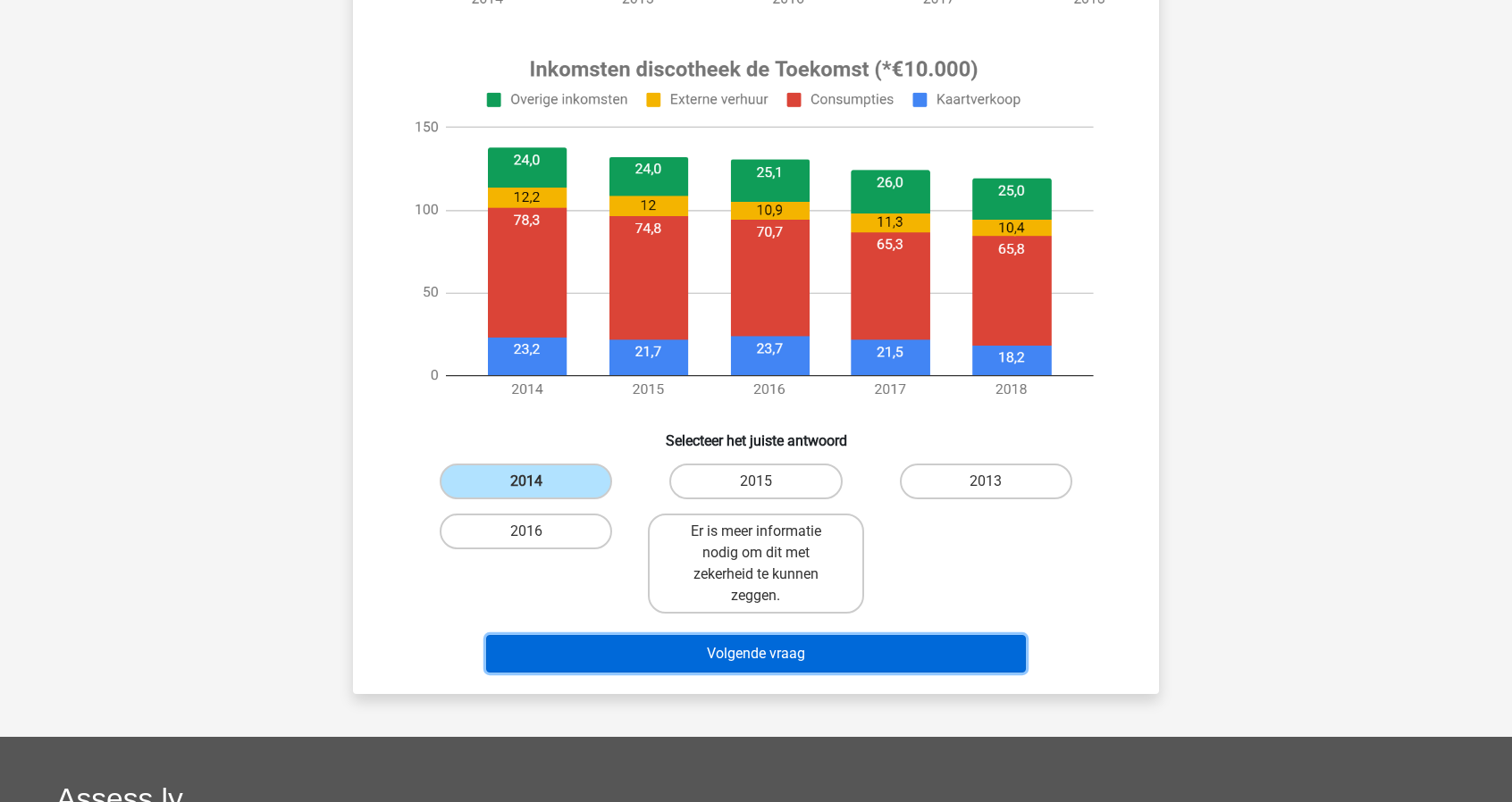
click at [764, 653] on button "Volgende vraag" at bounding box center [756, 654] width 540 height 38
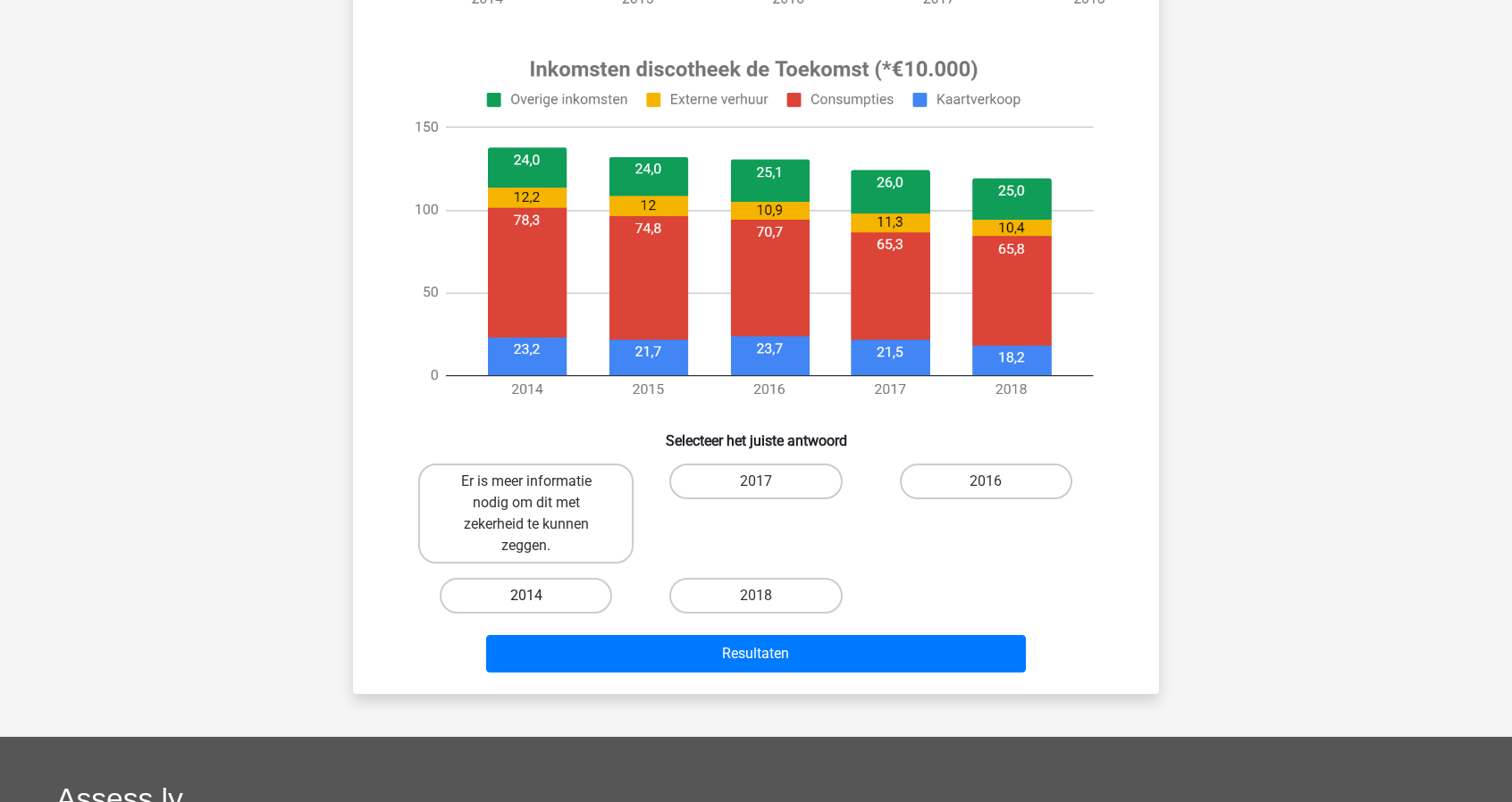
click at [581, 595] on label "2014" at bounding box center [525, 596] width 172 height 36
click at [538, 596] on input "2014" at bounding box center [532, 602] width 11 height 11
radio input "true"
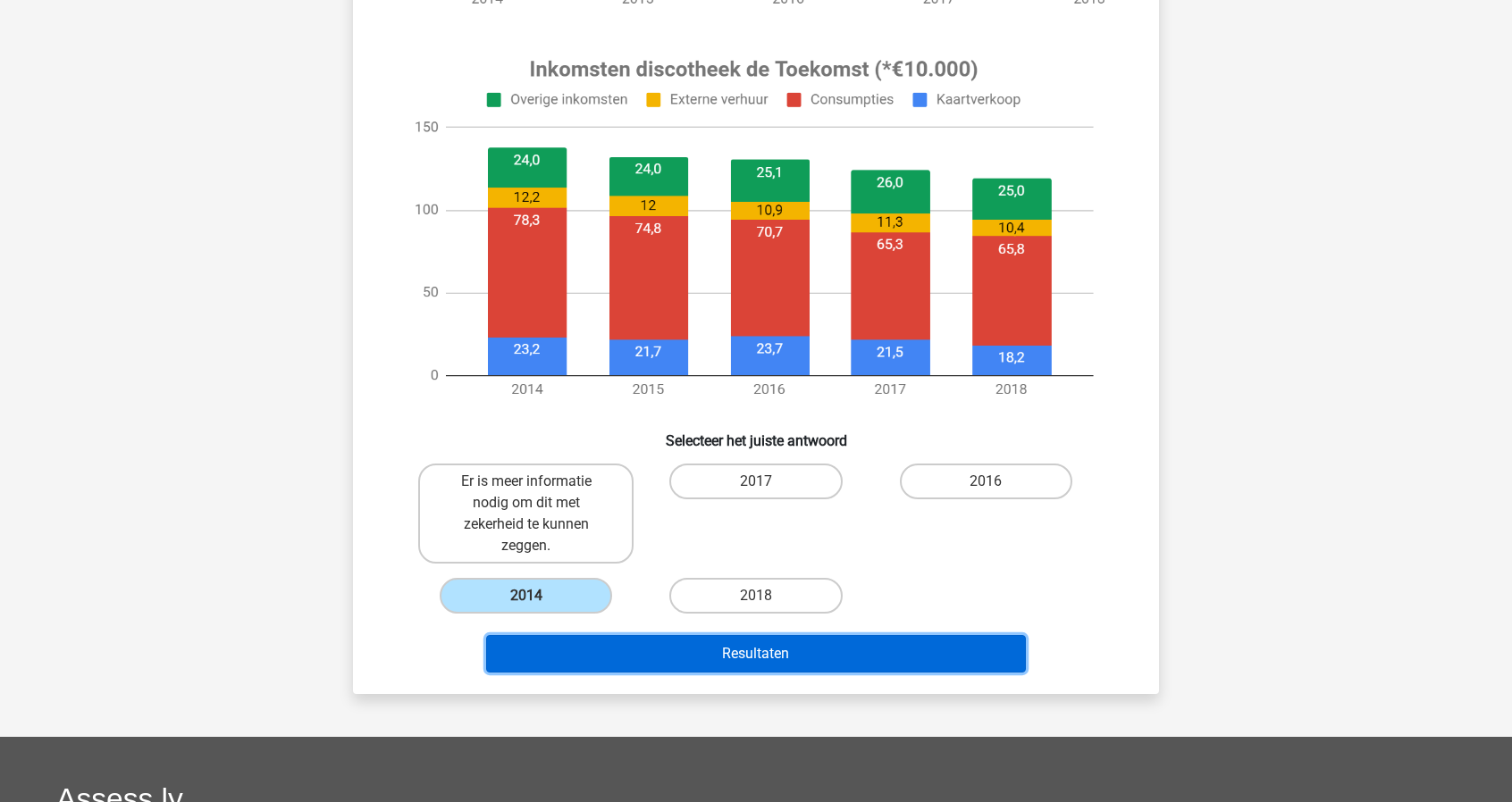
click at [780, 647] on button "Resultaten" at bounding box center [756, 654] width 540 height 38
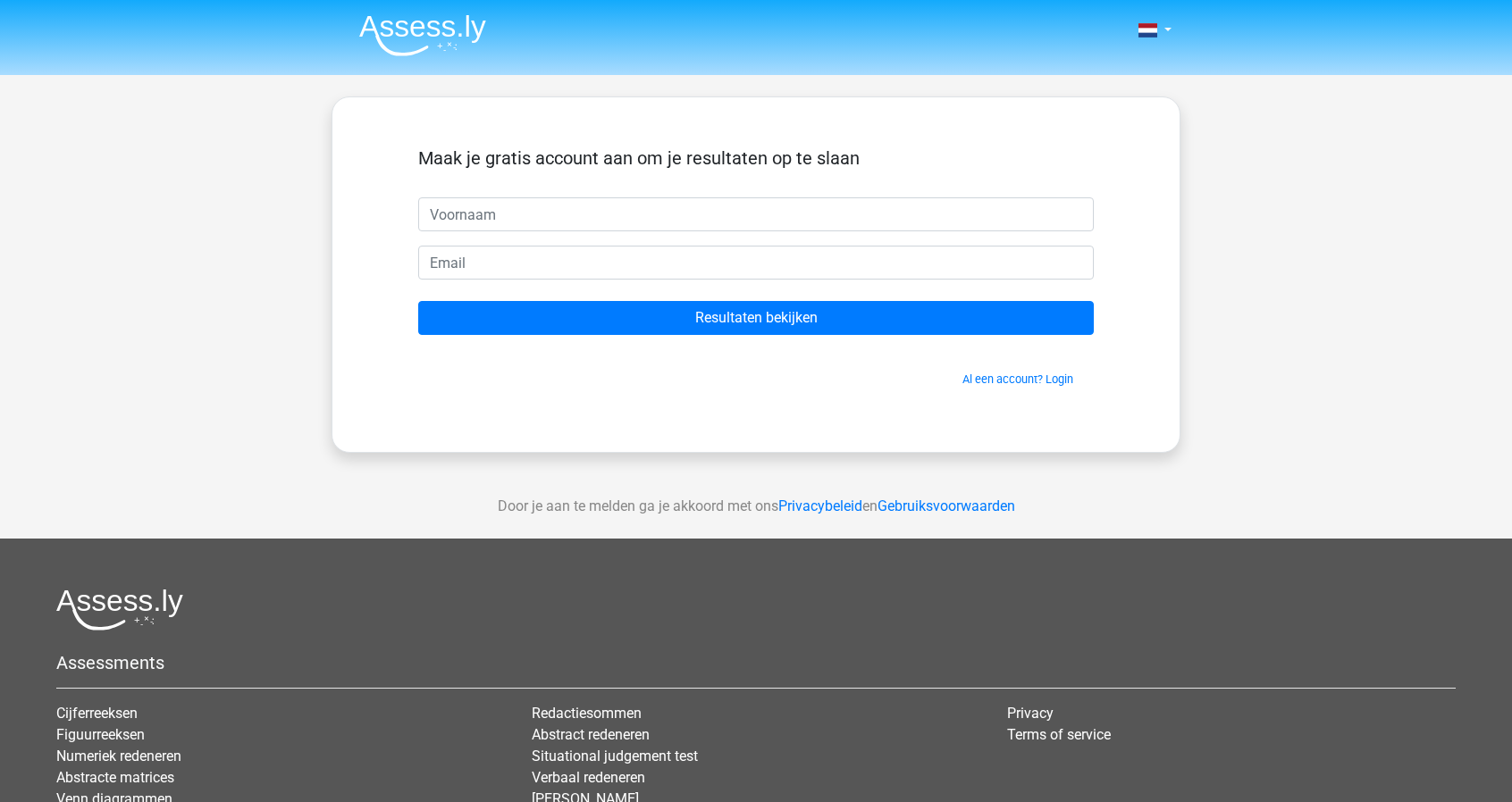
click at [541, 218] on input "text" at bounding box center [755, 215] width 675 height 34
type input "kristof"
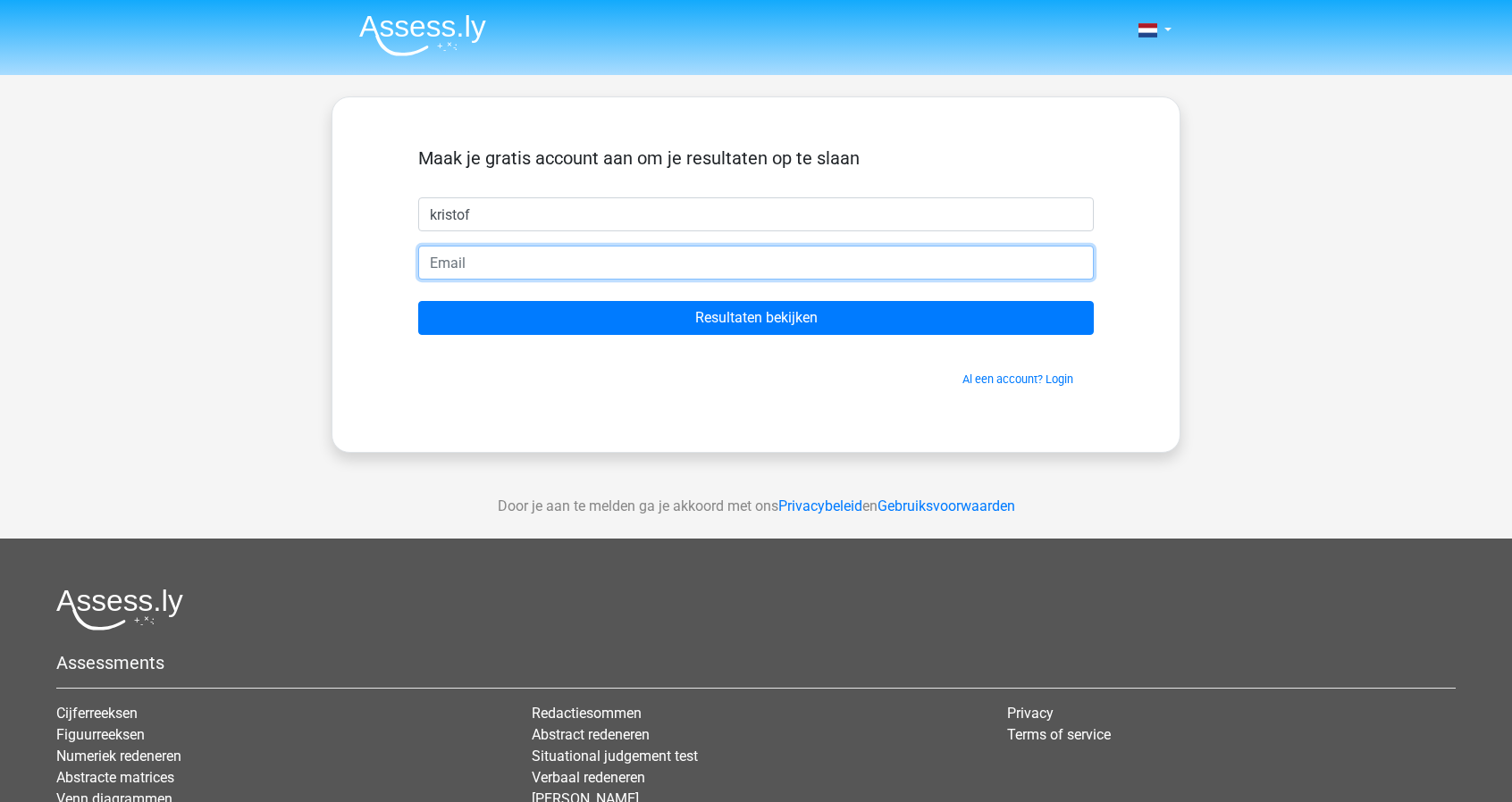
click at [502, 268] on input "email" at bounding box center [755, 263] width 675 height 34
type input "[EMAIL_ADDRESS][DOMAIN_NAME]"
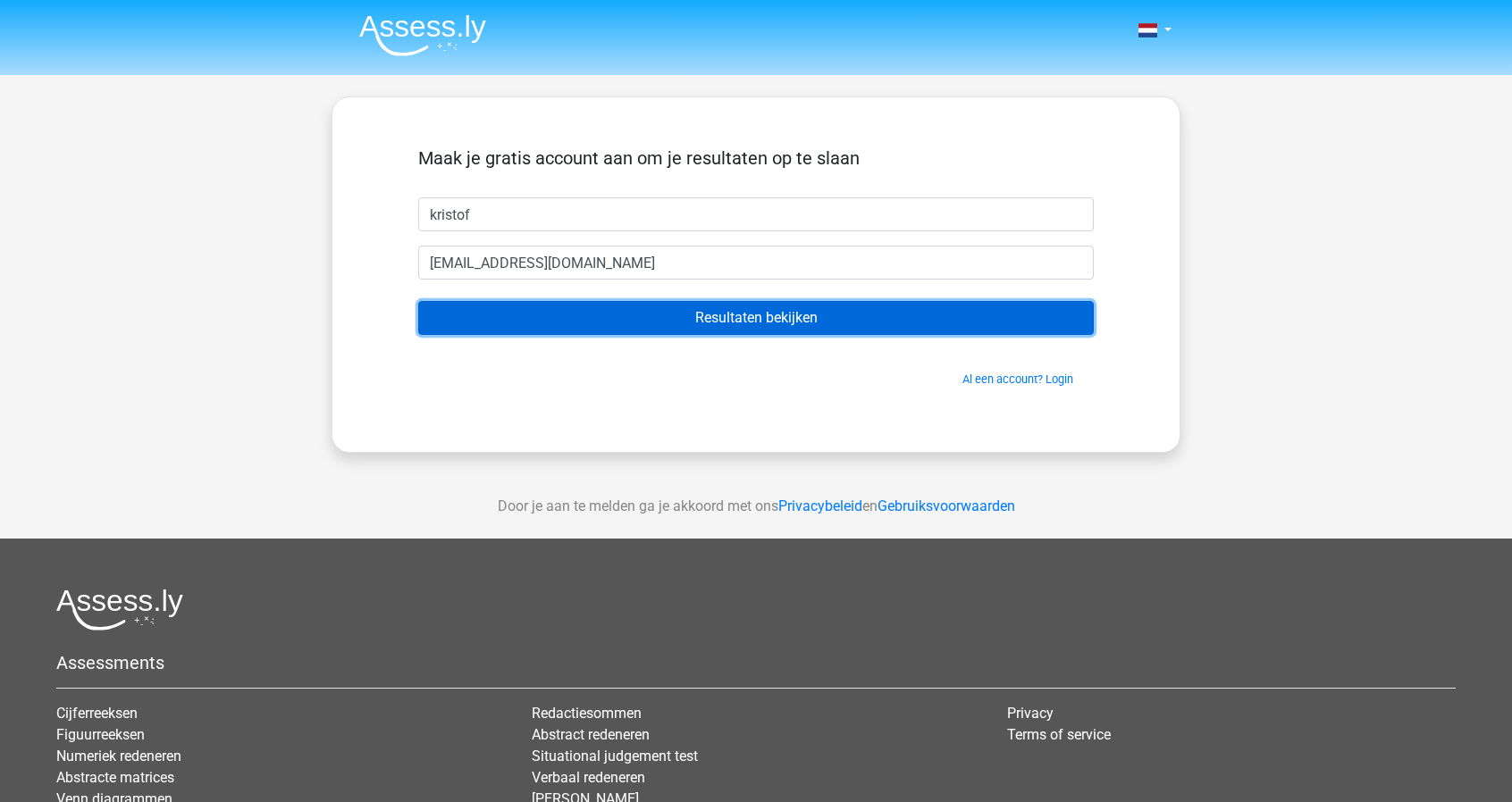
click at [784, 321] on input "Resultaten bekijken" at bounding box center [755, 318] width 675 height 34
